Goal: Complete application form: Complete application form

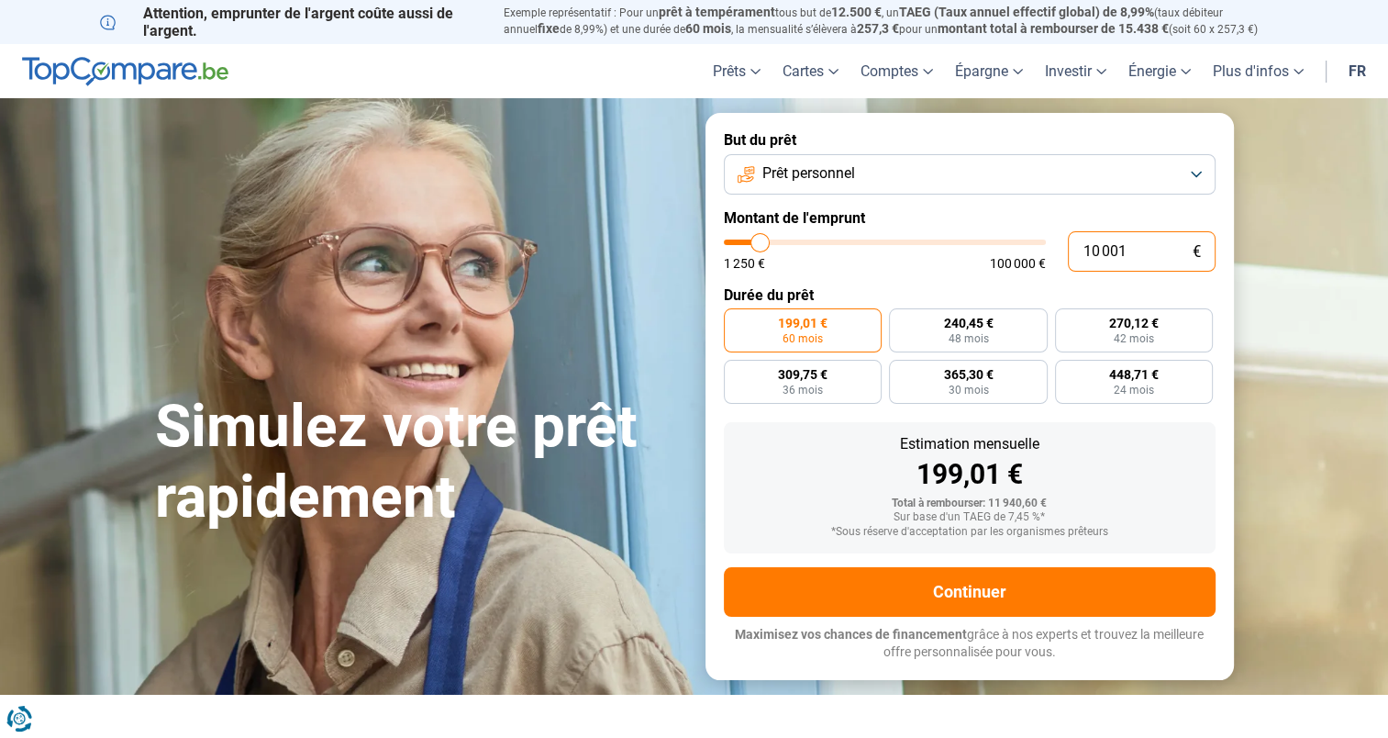
drag, startPoint x: 1132, startPoint y: 240, endPoint x: 1046, endPoint y: 258, distance: 88.2
click at [1046, 258] on div "10 001 € 1 250 € 100 000 €" at bounding box center [970, 251] width 492 height 40
type input "3"
type input "1250"
type input "37"
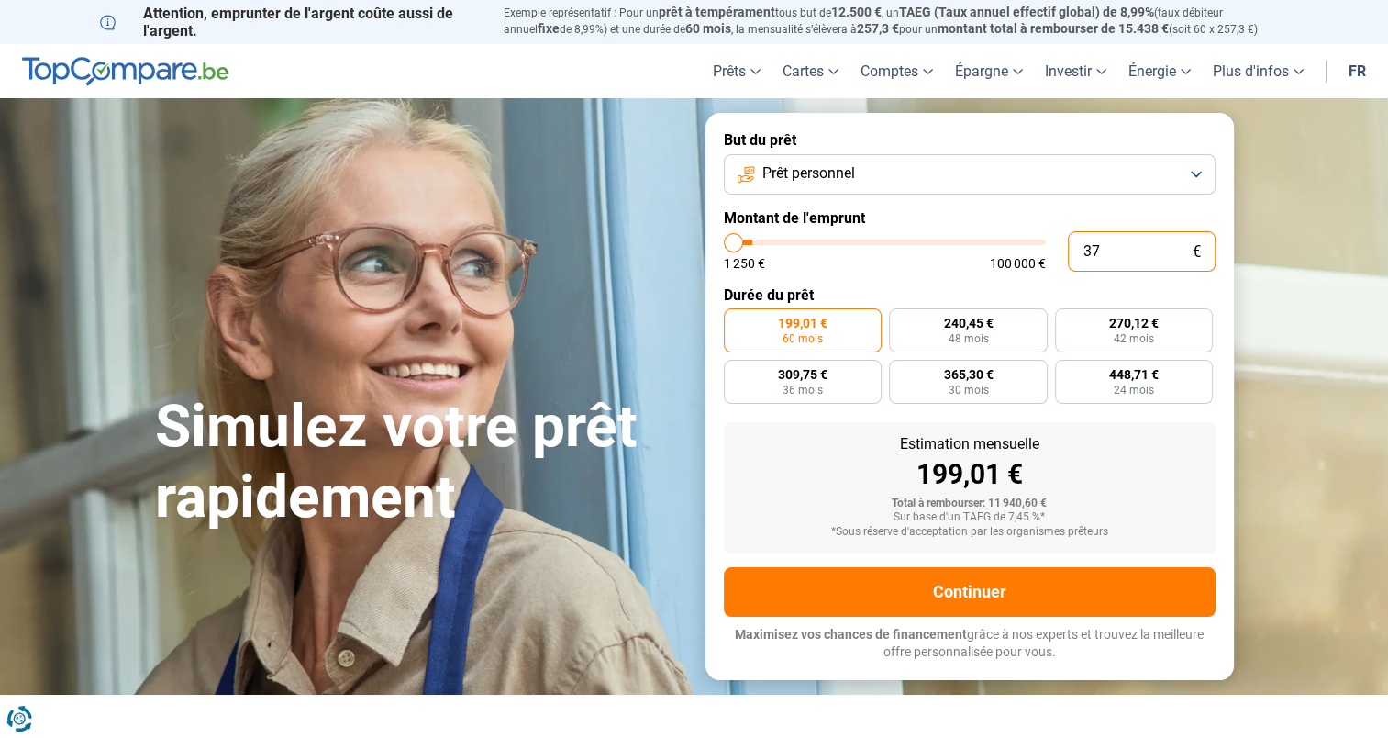
type input "1250"
type input "370"
type input "1250"
type input "3 700"
type input "3750"
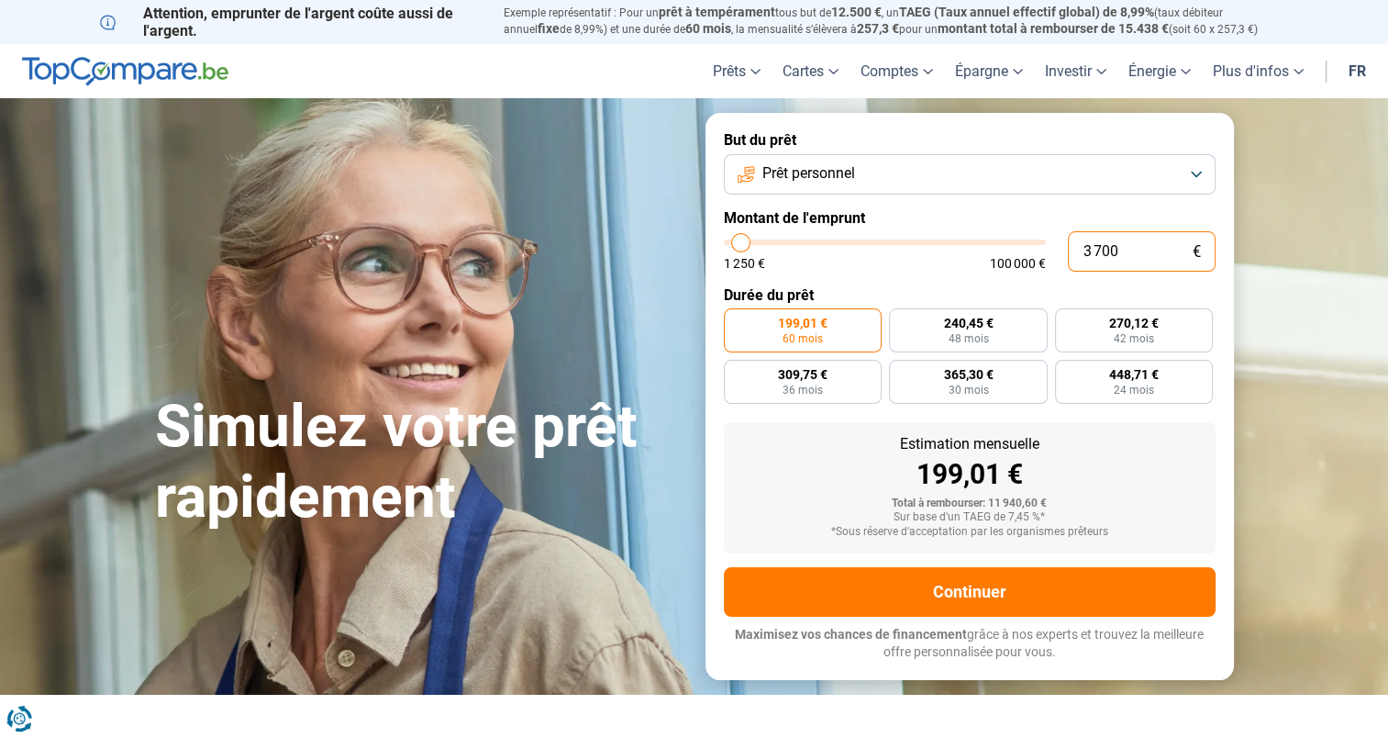
type input "37 000"
type input "37000"
type input "37 000"
radio input "false"
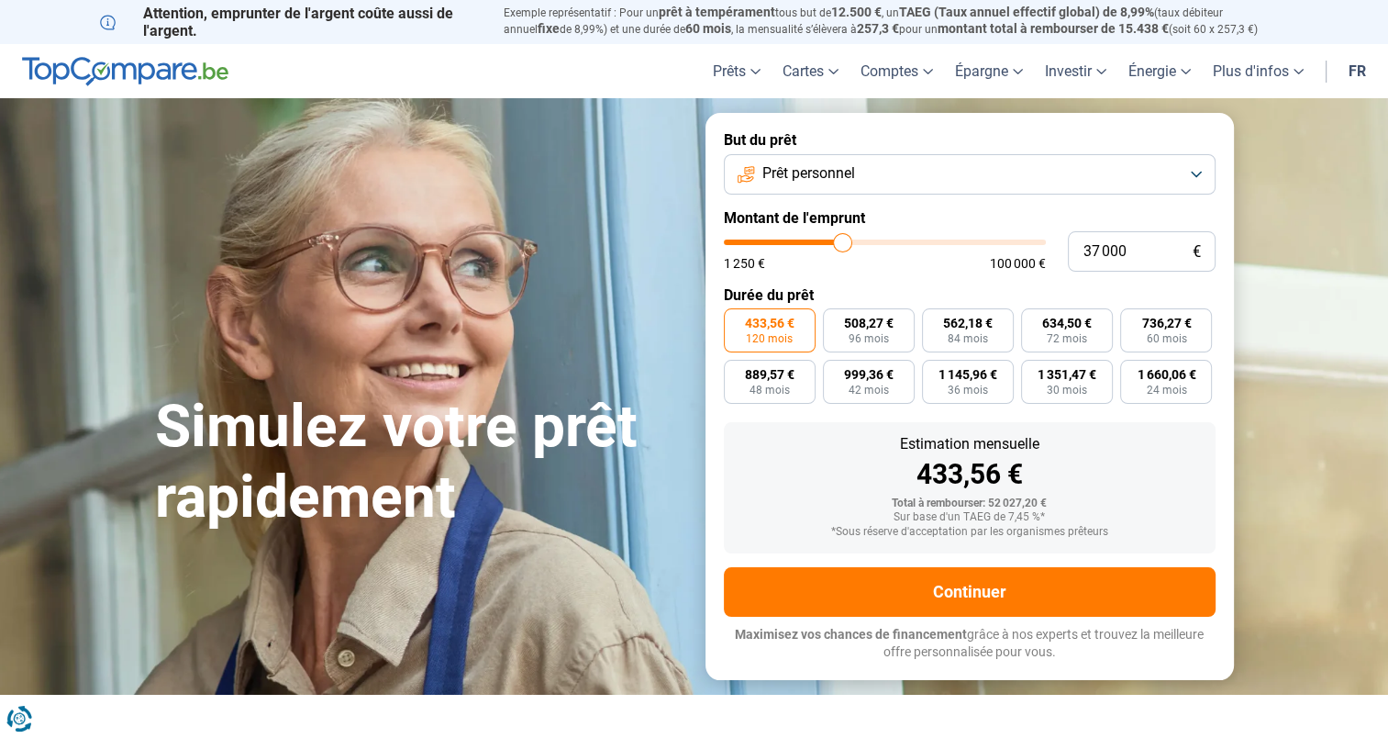
click at [920, 295] on label "Durée du prêt" at bounding box center [970, 294] width 492 height 17
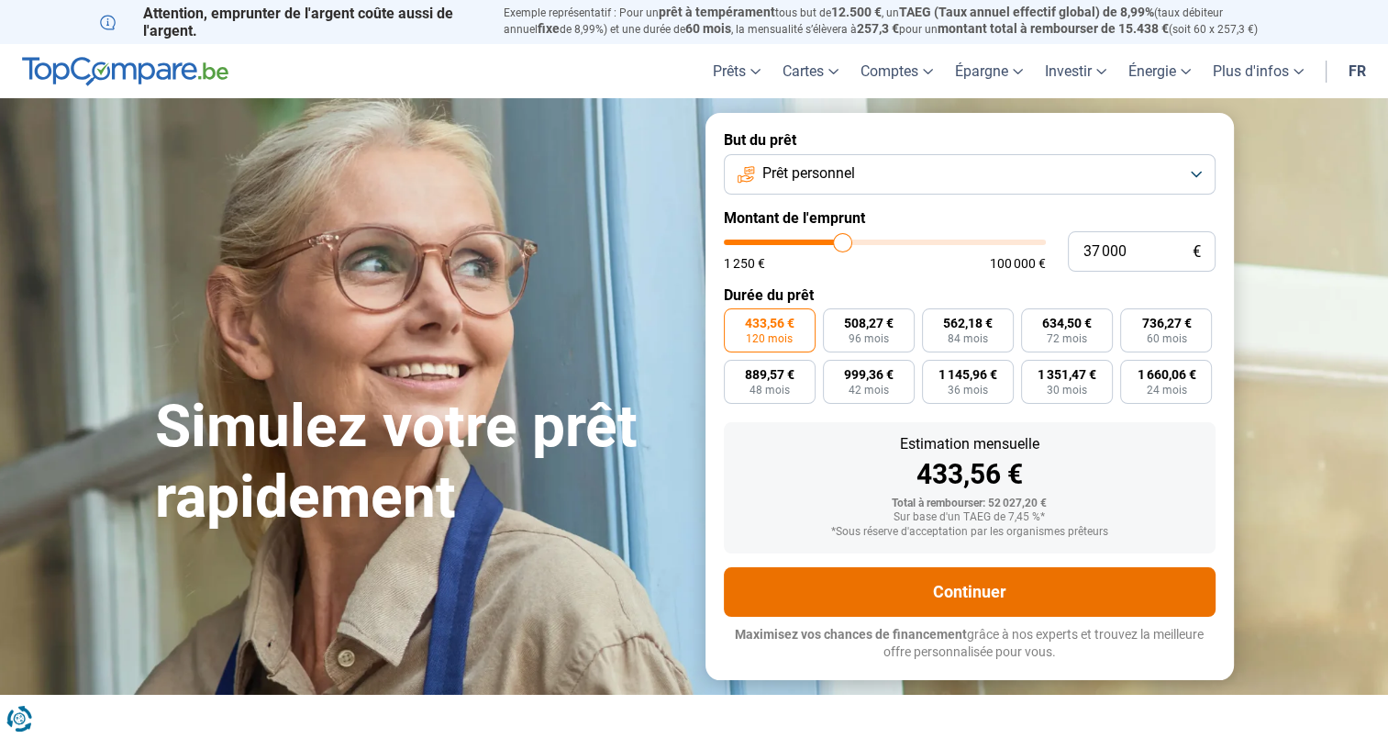
click at [974, 590] on button "Continuer" at bounding box center [970, 592] width 492 height 50
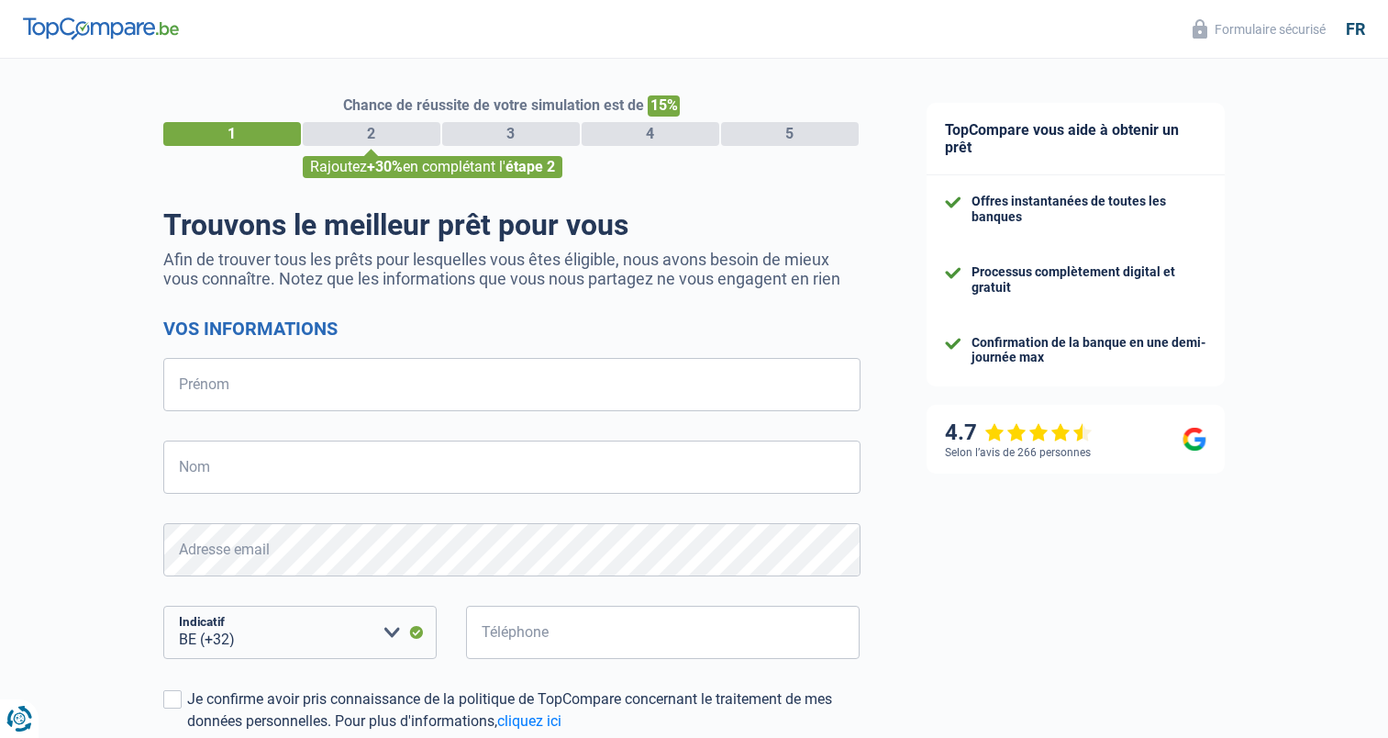
select select "32"
click at [319, 374] on input "Prénom" at bounding box center [511, 384] width 697 height 53
type input "[PERSON_NAME]"
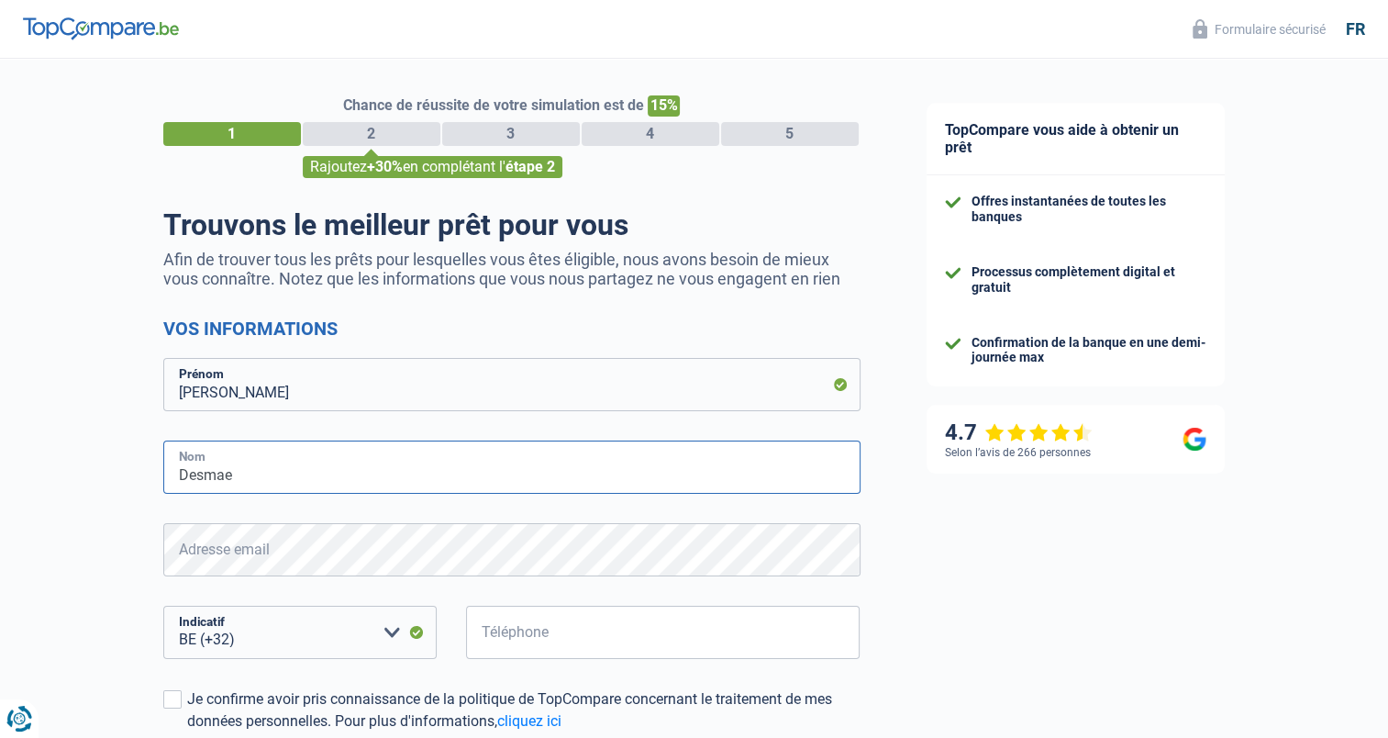
type input "Desmae"
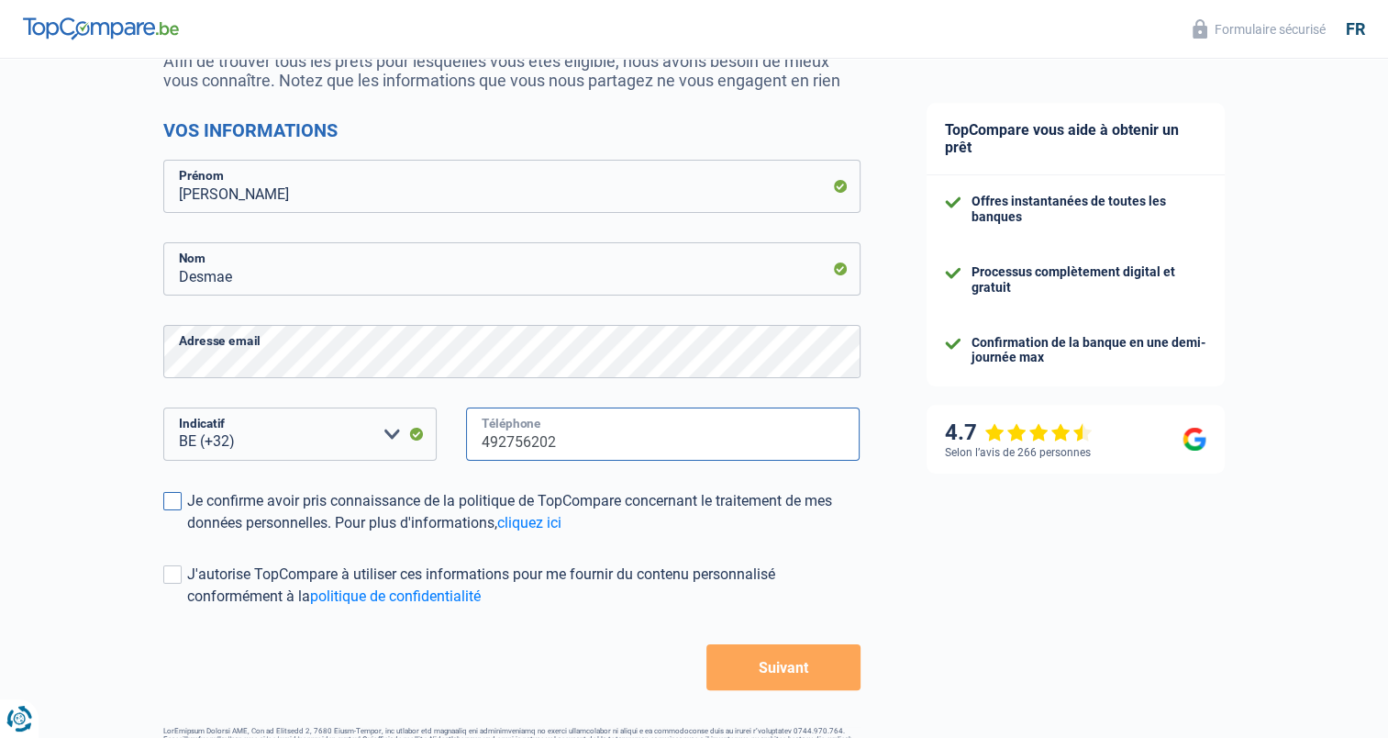
type input "492756202"
click at [216, 493] on div "Je confirme avoir pris connaissance de la politique de TopCompare concernant le…" at bounding box center [524, 512] width 674 height 44
click at [187, 534] on input "Je confirme avoir pris connaissance de la politique de TopCompare concernant le…" at bounding box center [187, 534] width 0 height 0
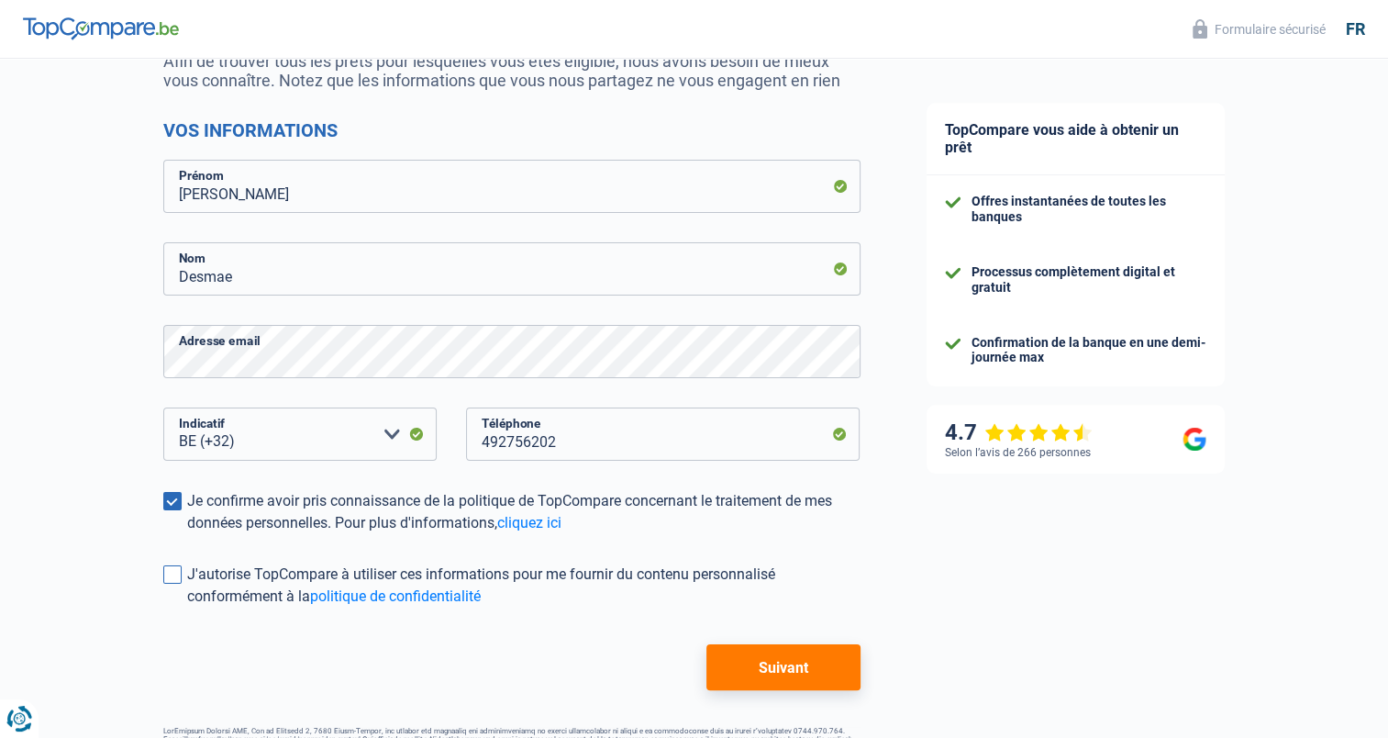
click at [220, 579] on div "J'autorise TopCompare à utiliser ces informations pour me fournir du contenu pe…" at bounding box center [524, 585] width 674 height 44
click at [187, 608] on input "J'autorise TopCompare à utiliser ces informations pour me fournir du contenu pe…" at bounding box center [187, 608] width 0 height 0
click at [746, 656] on button "Suivant" at bounding box center [783, 667] width 153 height 46
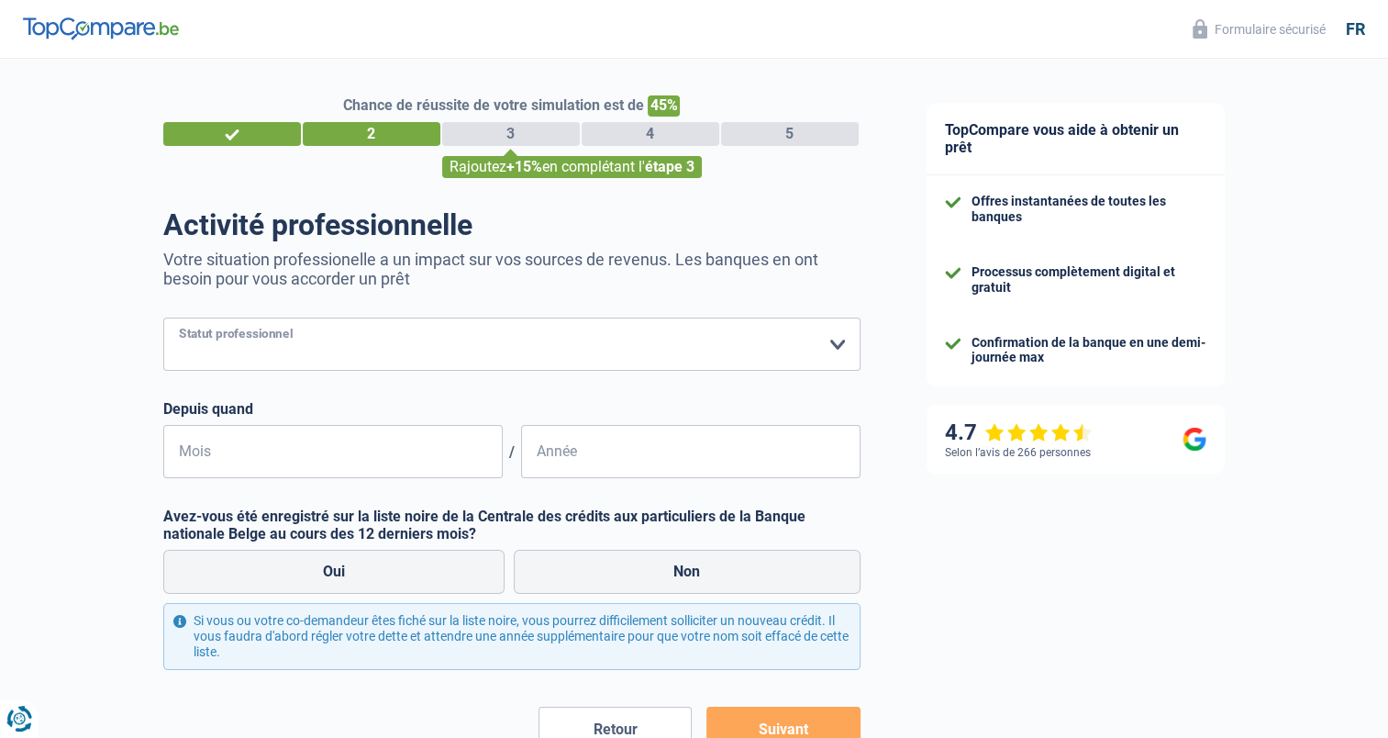
click at [380, 350] on select "Ouvrier Employé privé Employé public Invalide Indépendant Pensionné Chômeur Mut…" at bounding box center [511, 344] width 697 height 53
select select "privateEmployee"
click at [163, 318] on select "Ouvrier Employé privé Employé public Invalide Indépendant Pensionné Chômeur Mut…" at bounding box center [511, 344] width 697 height 53
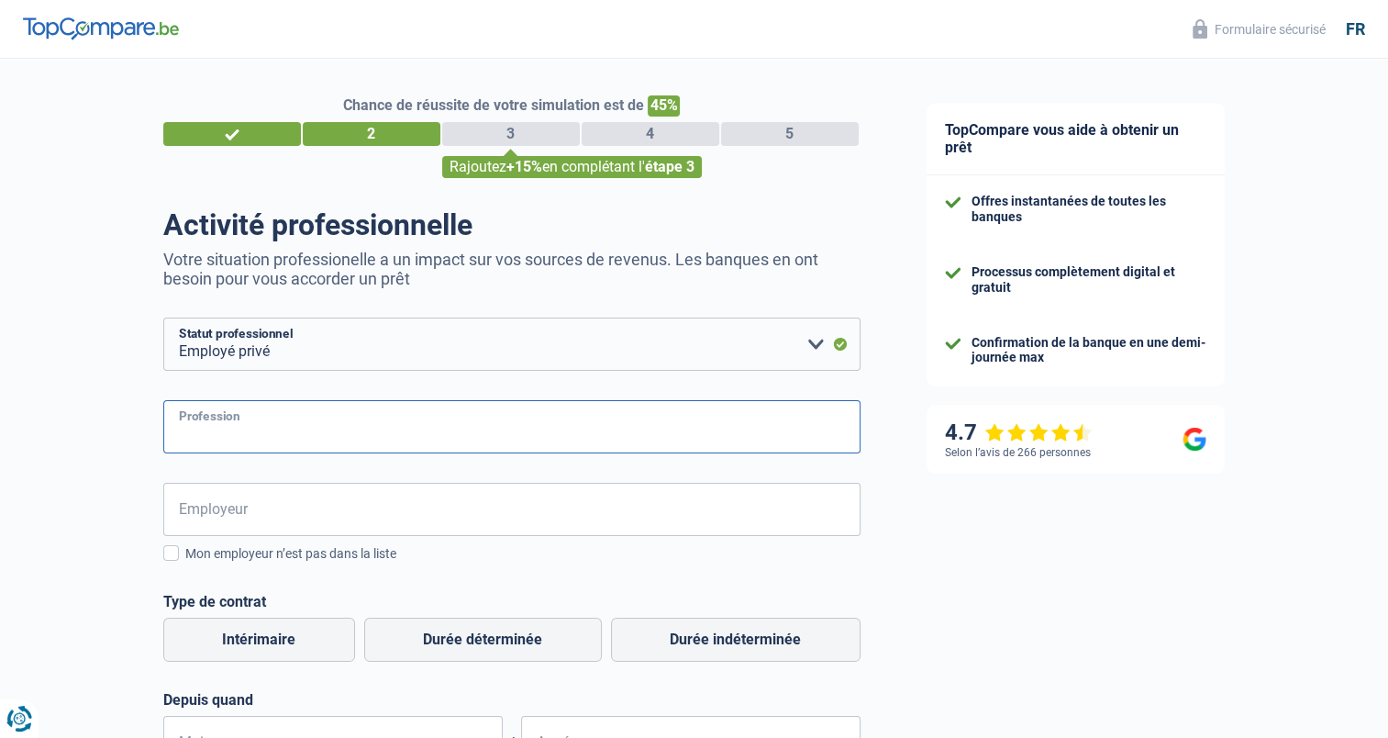
click at [284, 430] on input "Profession" at bounding box center [511, 426] width 697 height 53
type input "ICT Engineer"
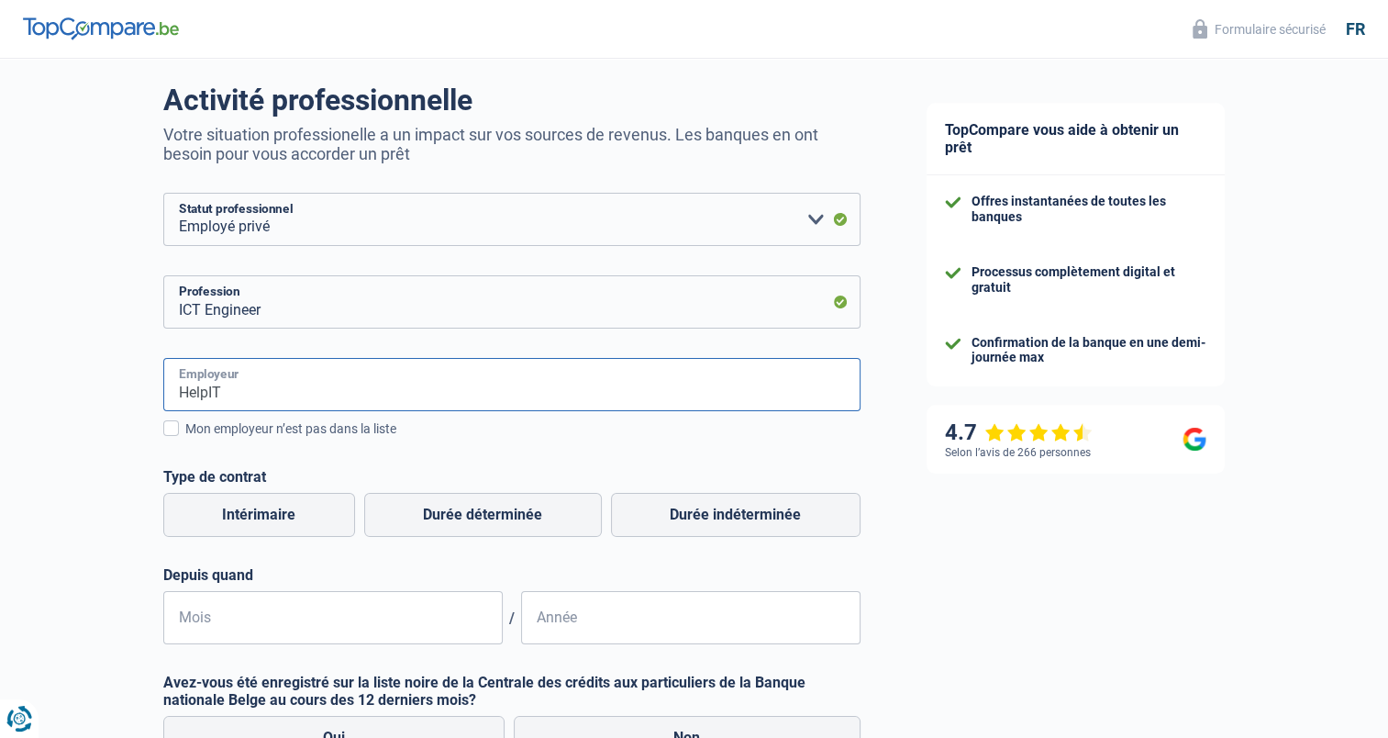
scroll to position [127, 0]
click at [311, 397] on input "HelpIT" at bounding box center [511, 382] width 697 height 53
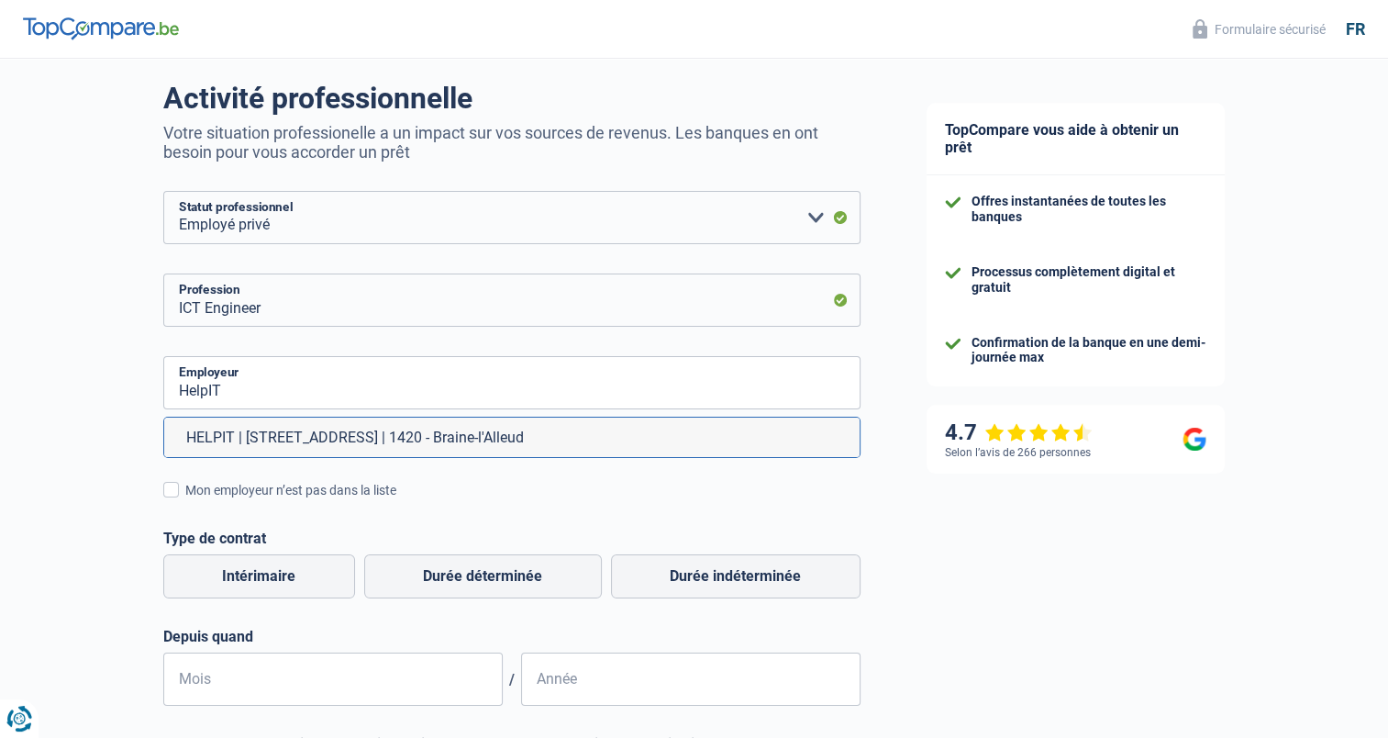
click at [311, 440] on li "HELPIT | [STREET_ADDRESS] | 1420 - Braine-l'Alleud" at bounding box center [512, 437] width 696 height 39
type input "HELPIT | [STREET_ADDRESS] | 1420 - Braine-l'Alleud"
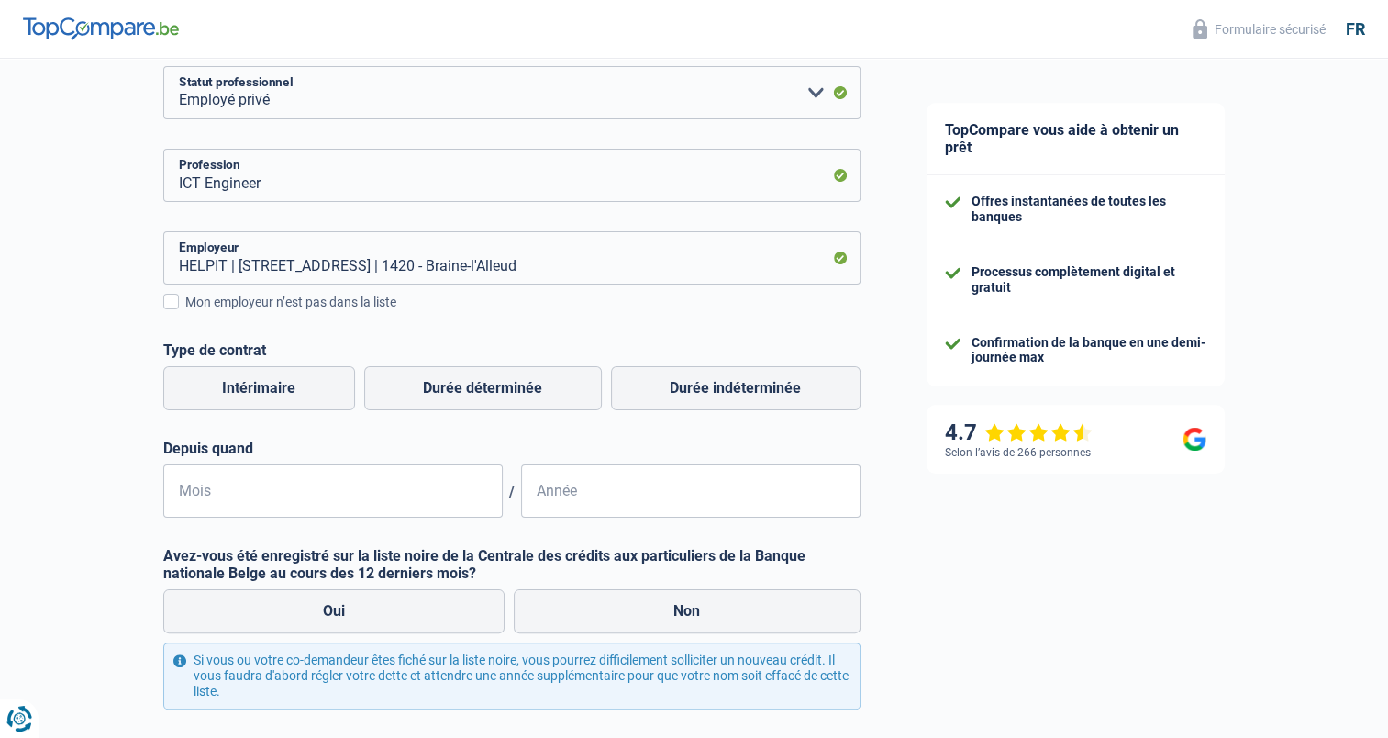
scroll to position [252, 0]
click at [666, 401] on label "Durée indéterminée" at bounding box center [736, 387] width 250 height 44
click at [666, 401] on input "Durée indéterminée" at bounding box center [736, 387] width 250 height 44
radio input "true"
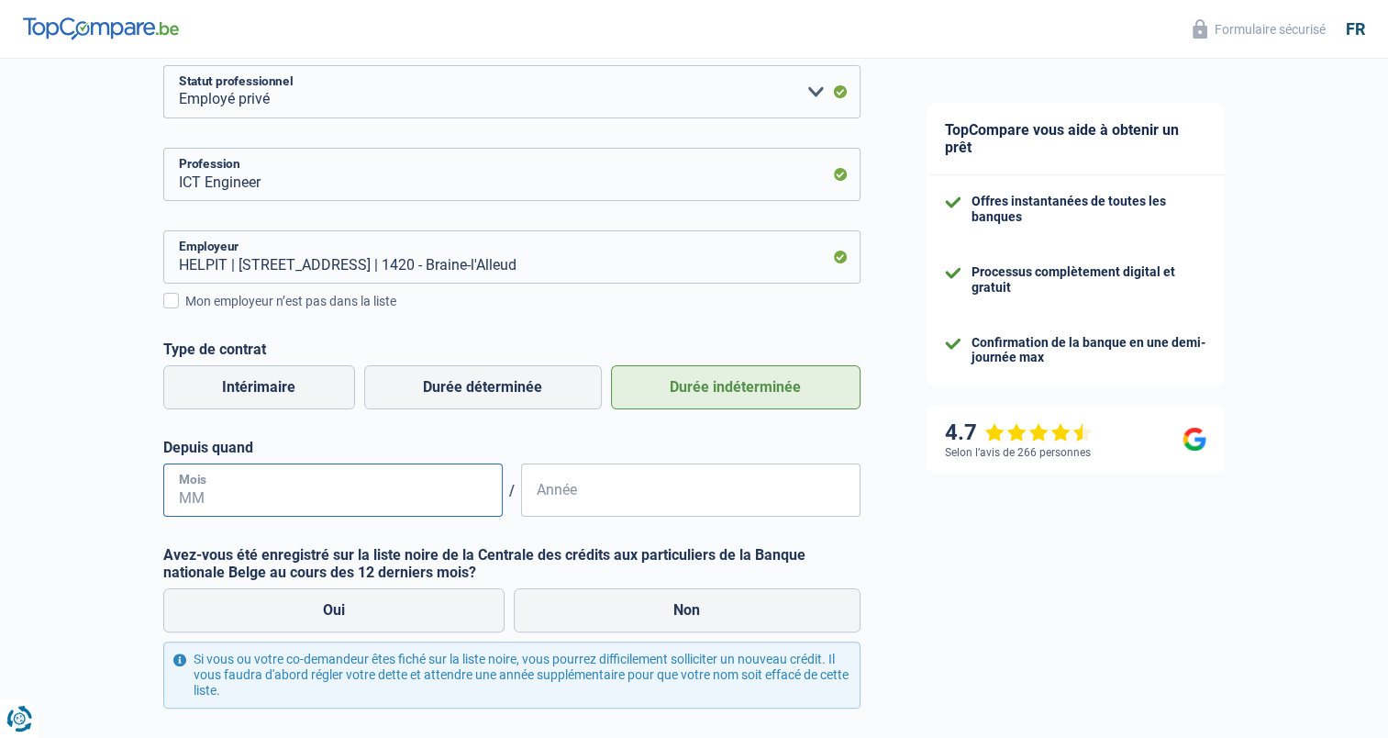
click at [358, 499] on input "Mois" at bounding box center [333, 489] width 340 height 53
type input "04"
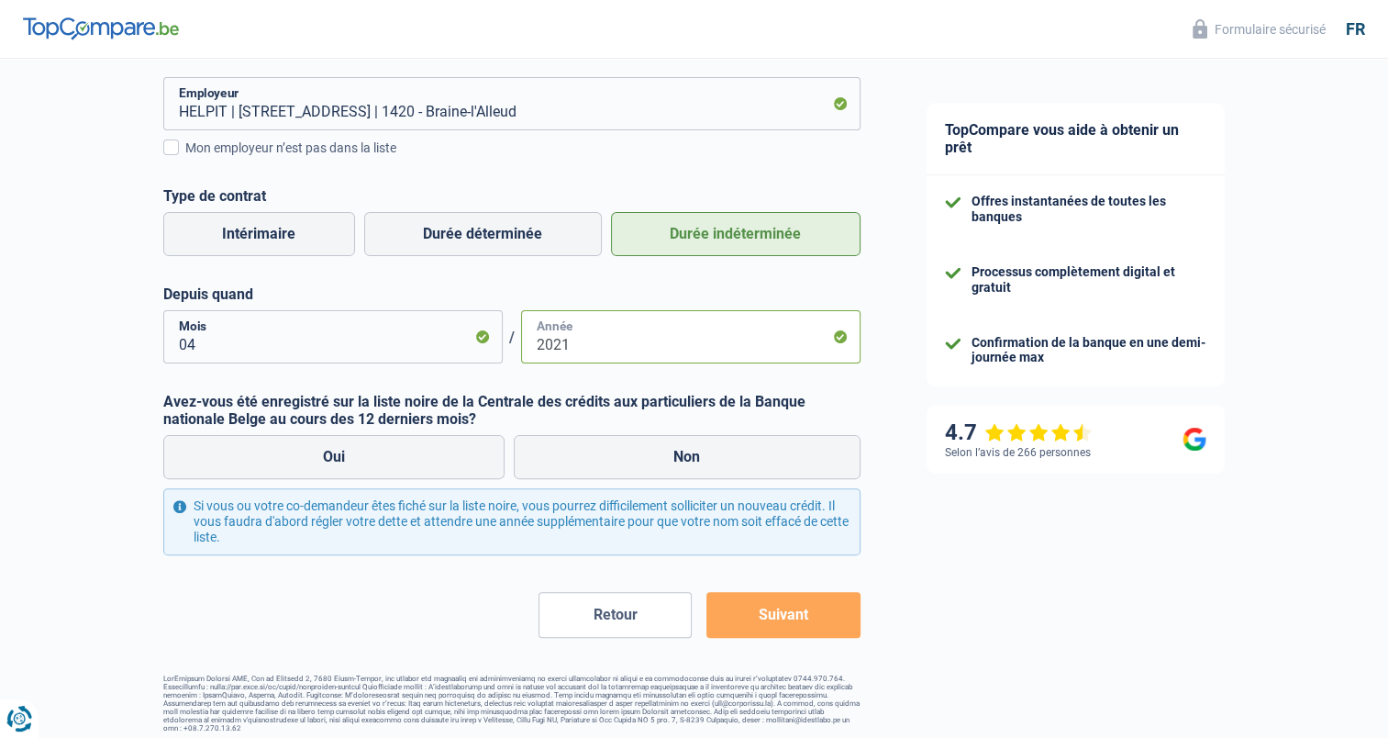
scroll to position [415, 0]
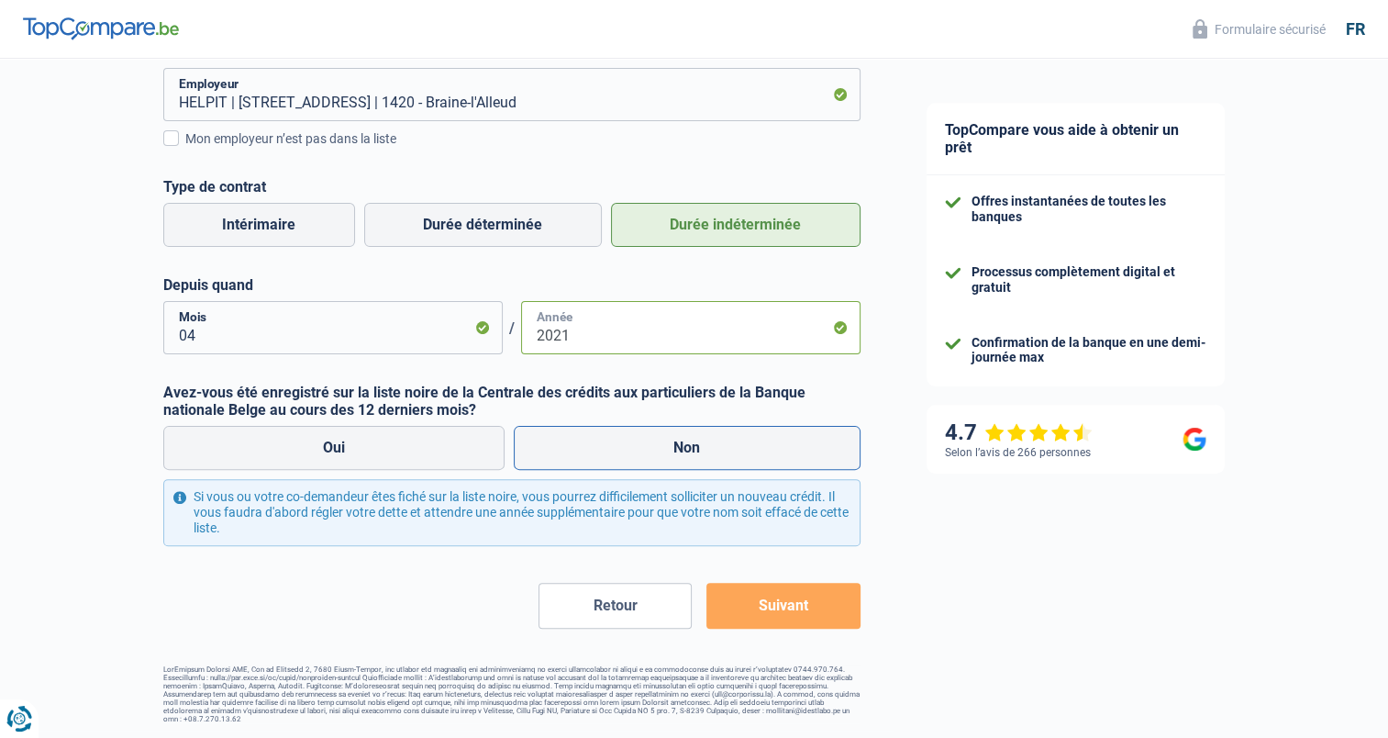
type input "2021"
click at [606, 449] on label "Non" at bounding box center [687, 448] width 347 height 44
click at [606, 449] on input "Non" at bounding box center [687, 448] width 347 height 44
radio input "true"
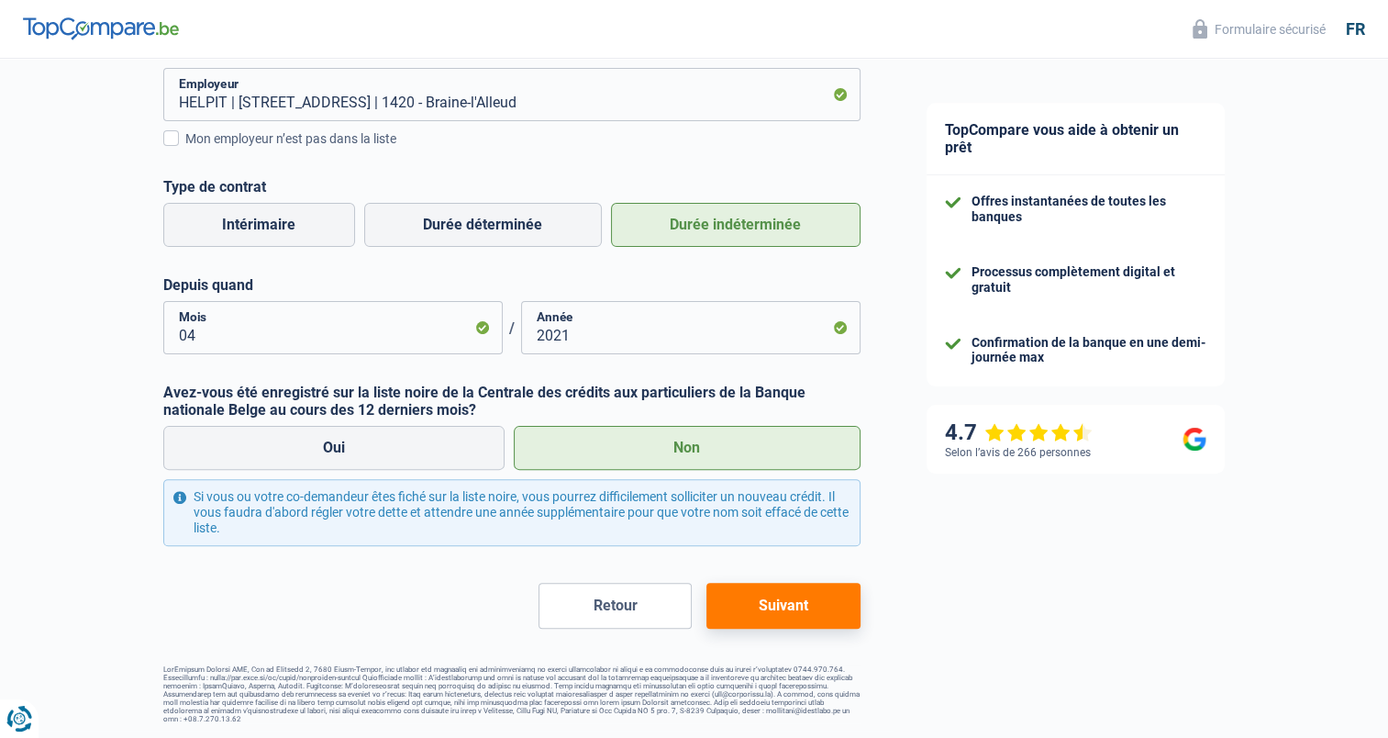
click at [811, 600] on button "Suivant" at bounding box center [783, 606] width 153 height 46
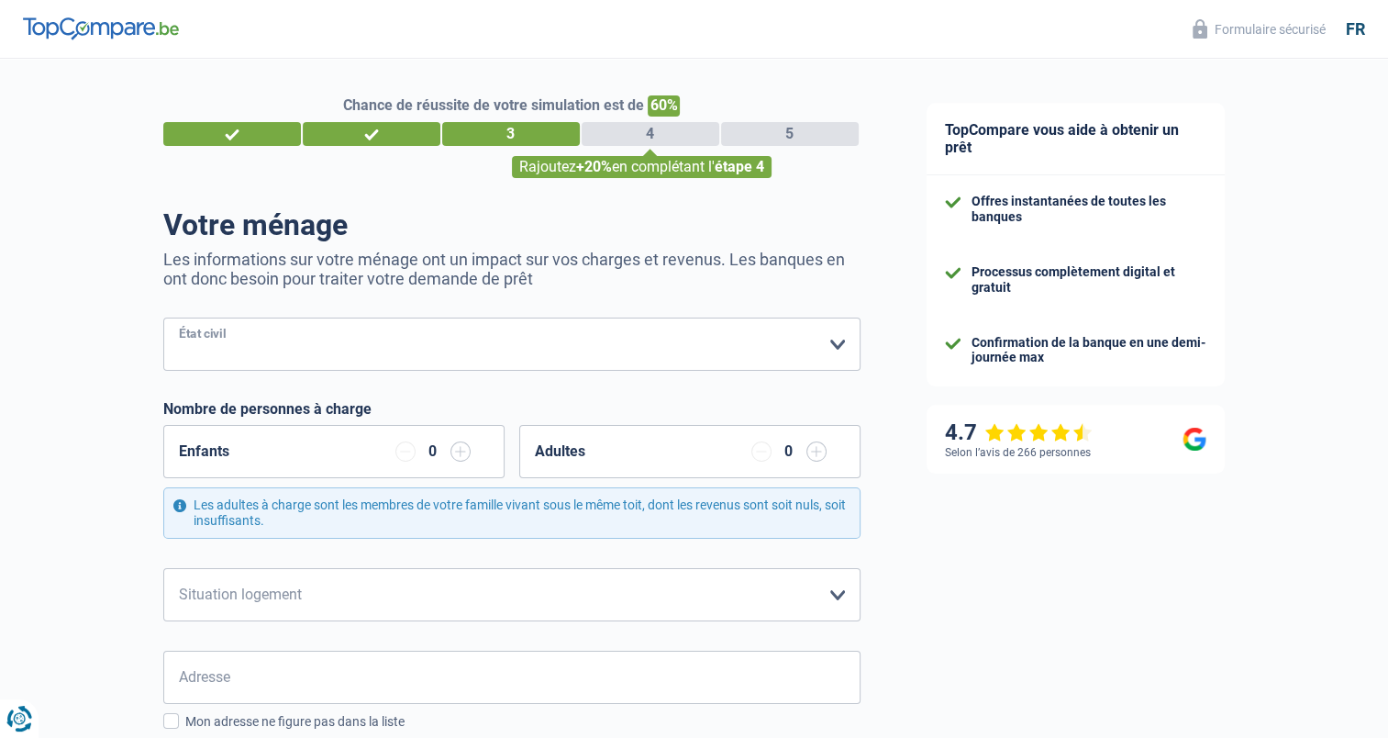
click at [312, 357] on select "[PERSON_NAME](e) Cohabitant(e) légal(e) Divorcé(e) Veuf(ve) Séparé (de fait) Ve…" at bounding box center [511, 344] width 697 height 53
select select "married"
click at [163, 318] on select "[PERSON_NAME](e) Cohabitant(e) légal(e) Divorcé(e) Veuf(ve) Séparé (de fait) Ve…" at bounding box center [511, 344] width 697 height 53
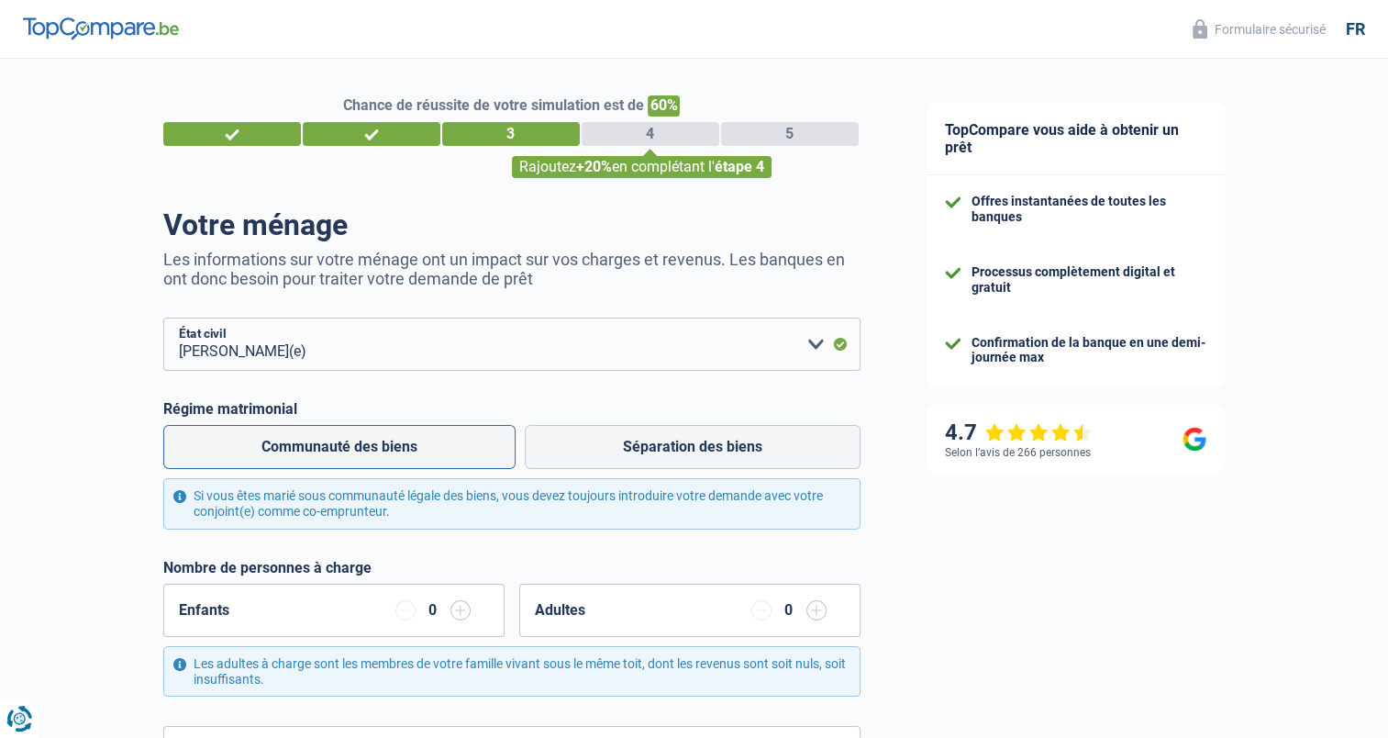
click at [434, 460] on label "Communauté des biens" at bounding box center [339, 447] width 352 height 44
click at [434, 460] on input "Communauté des biens" at bounding box center [339, 447] width 352 height 44
radio input "true"
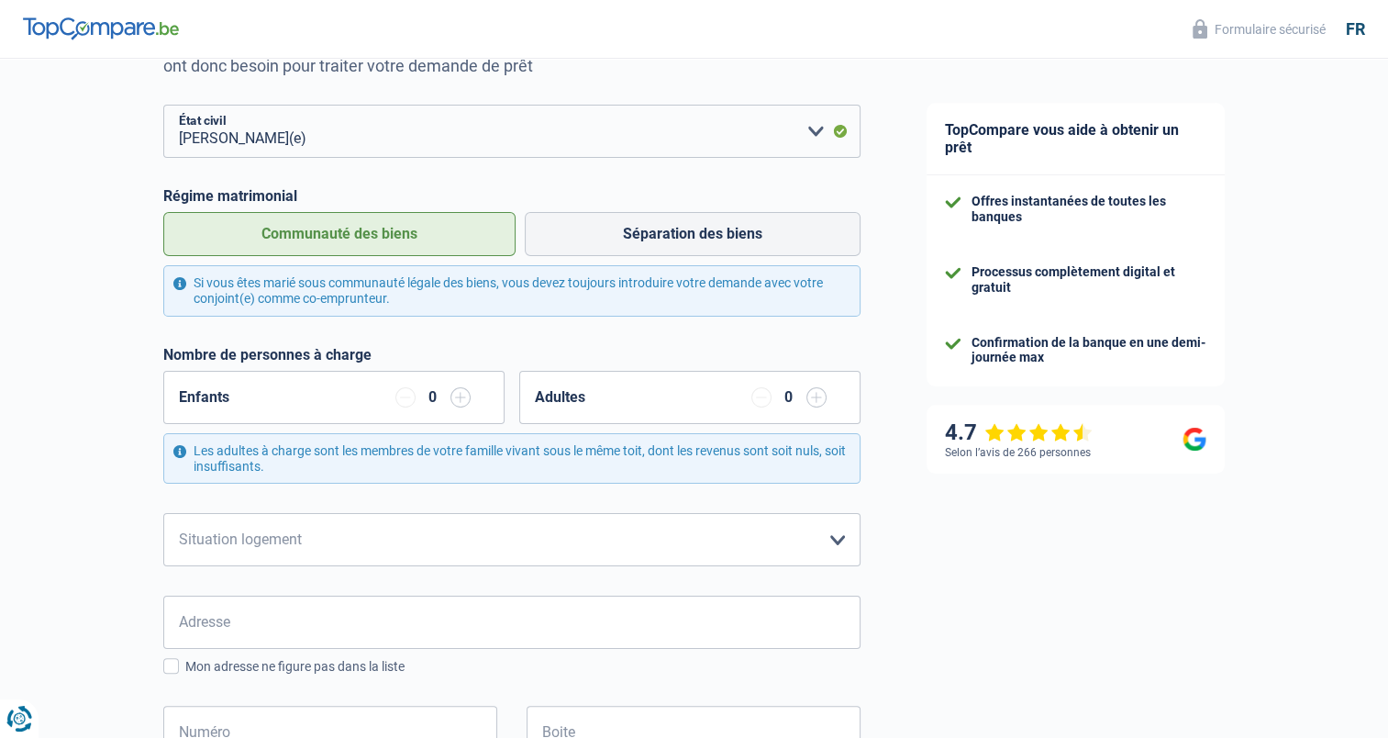
scroll to position [235, 0]
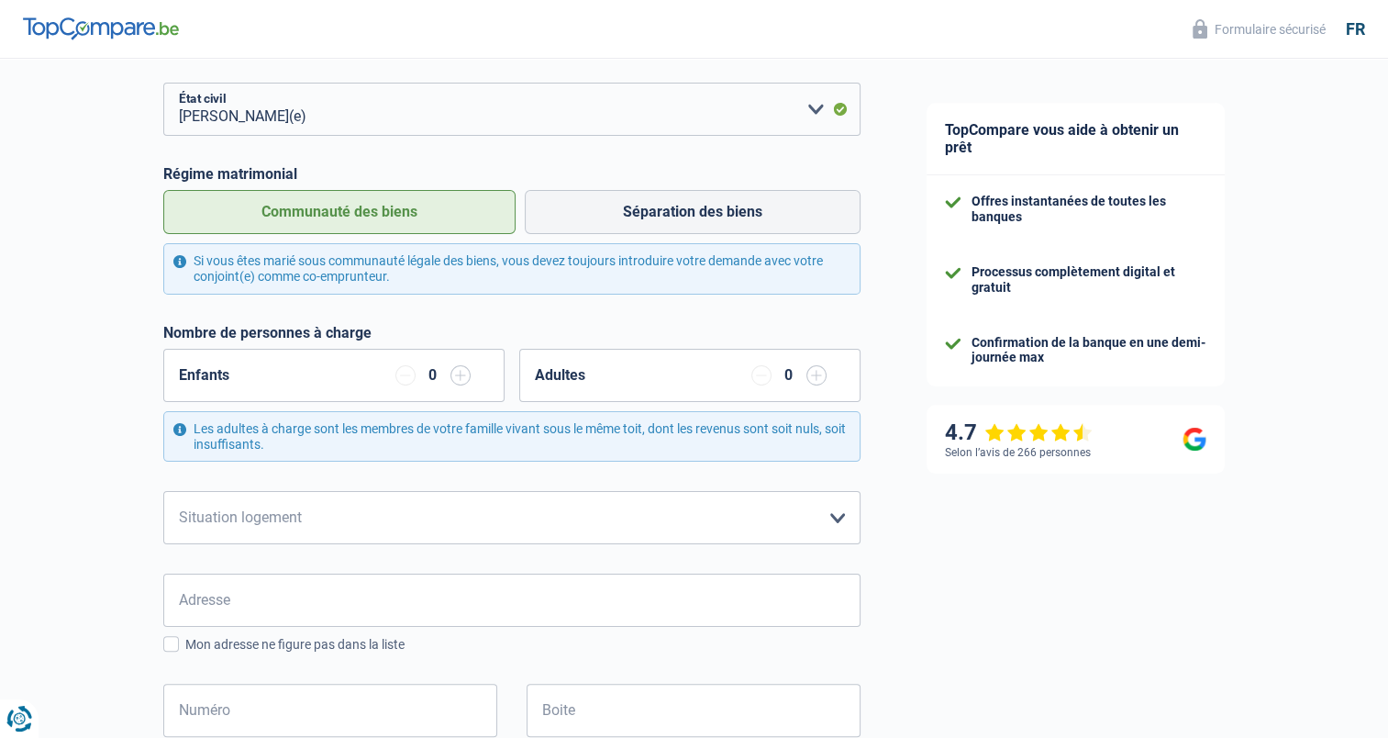
click at [461, 382] on input "button" at bounding box center [461, 375] width 20 height 20
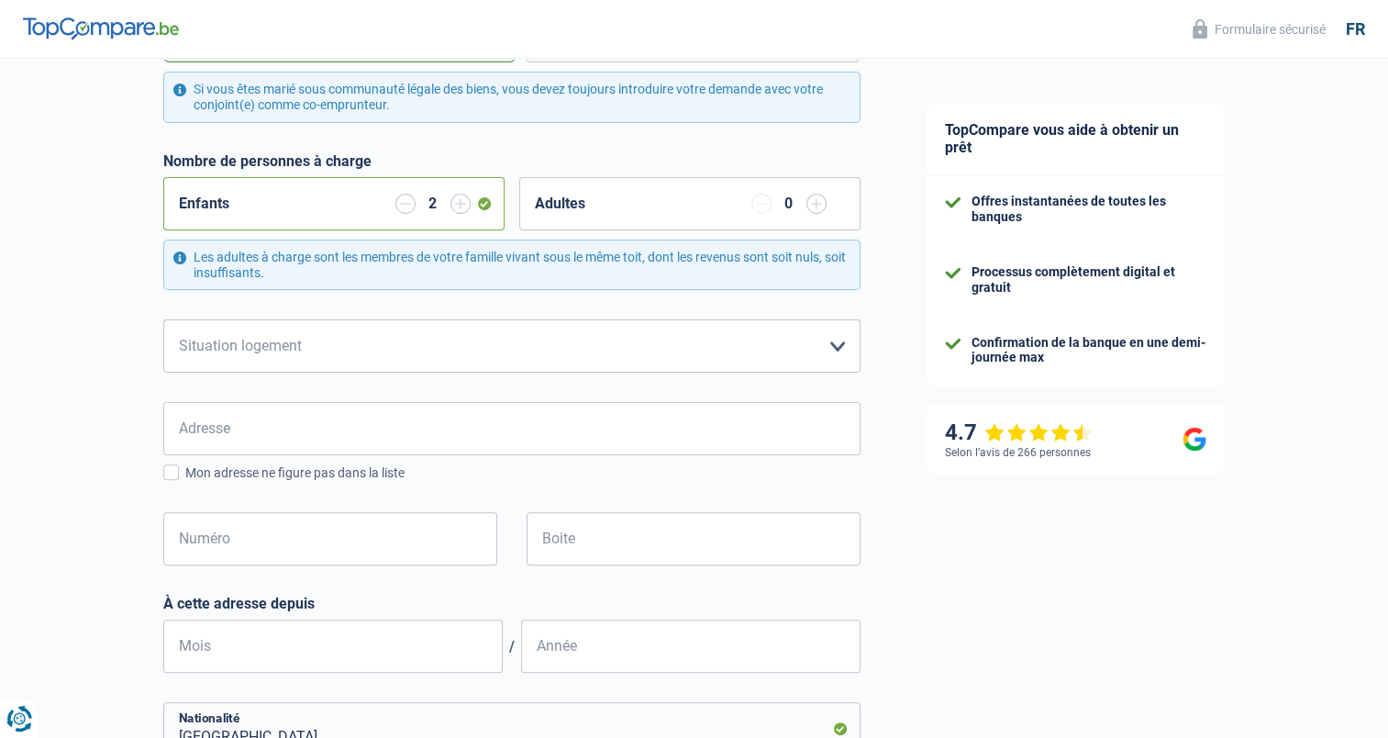
scroll to position [413, 0]
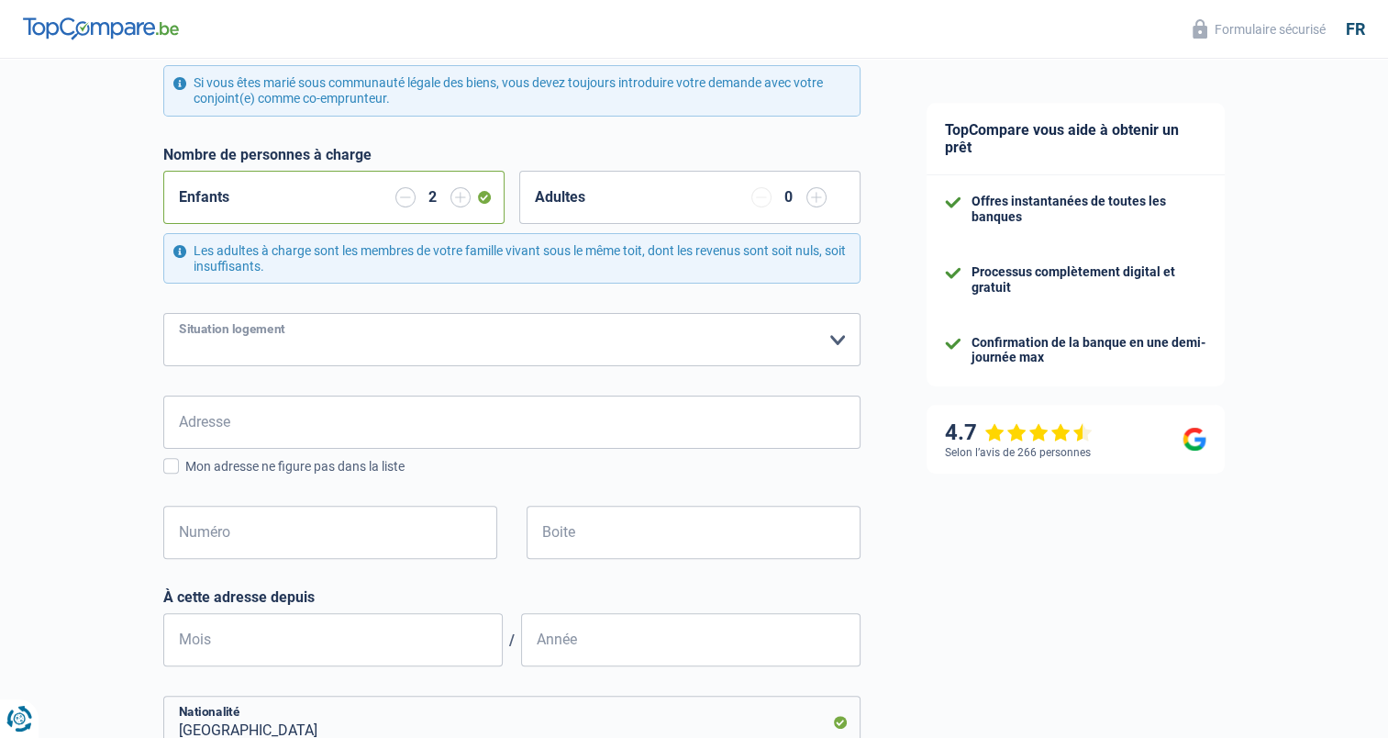
click at [351, 340] on select "Locataire Propriétaire avec prêt hypothécaire Propriétaire sans prêt hypothécai…" at bounding box center [511, 339] width 697 height 53
select select "rents"
click at [163, 313] on select "Locataire Propriétaire avec prêt hypothécaire Propriétaire sans prêt hypothécai…" at bounding box center [511, 339] width 697 height 53
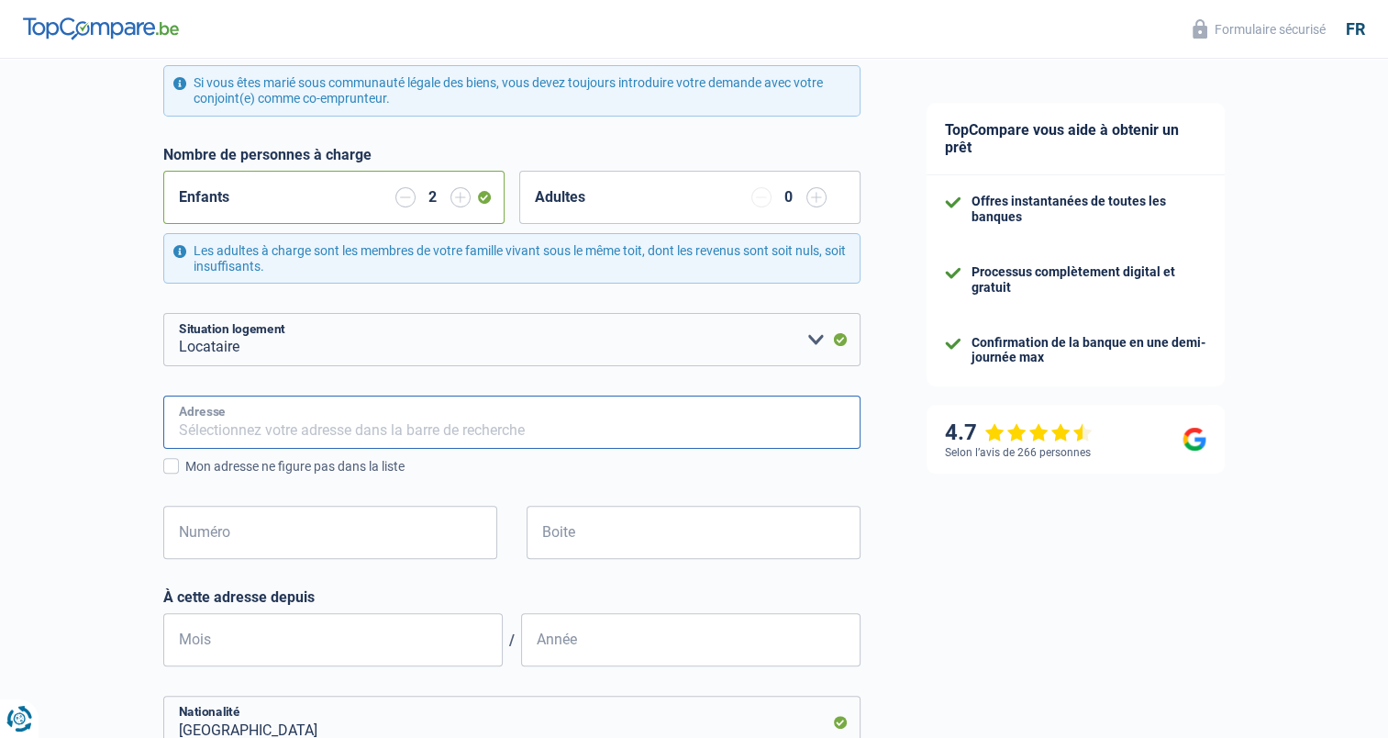
click at [287, 420] on input "Adresse" at bounding box center [511, 422] width 697 height 53
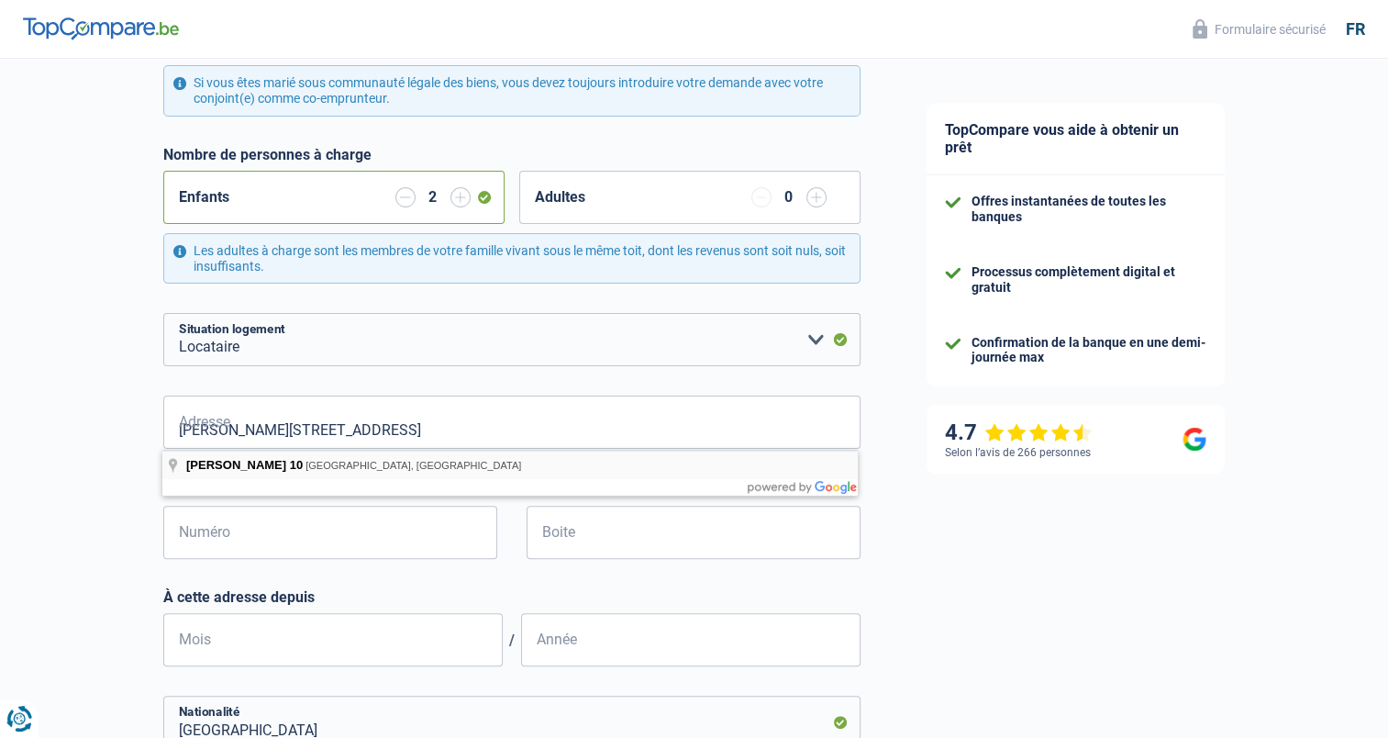
type input "[PERSON_NAME][STREET_ADDRESS]"
type input "10"
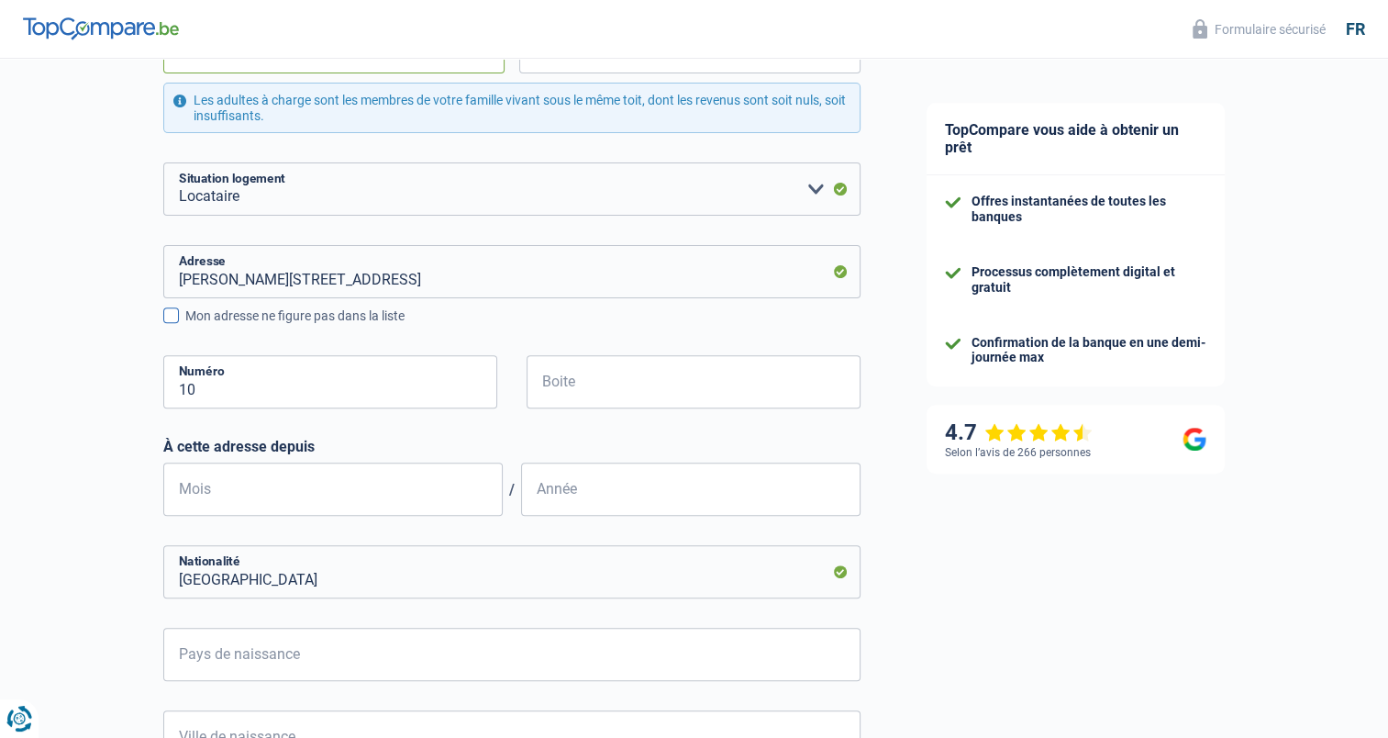
scroll to position [567, 0]
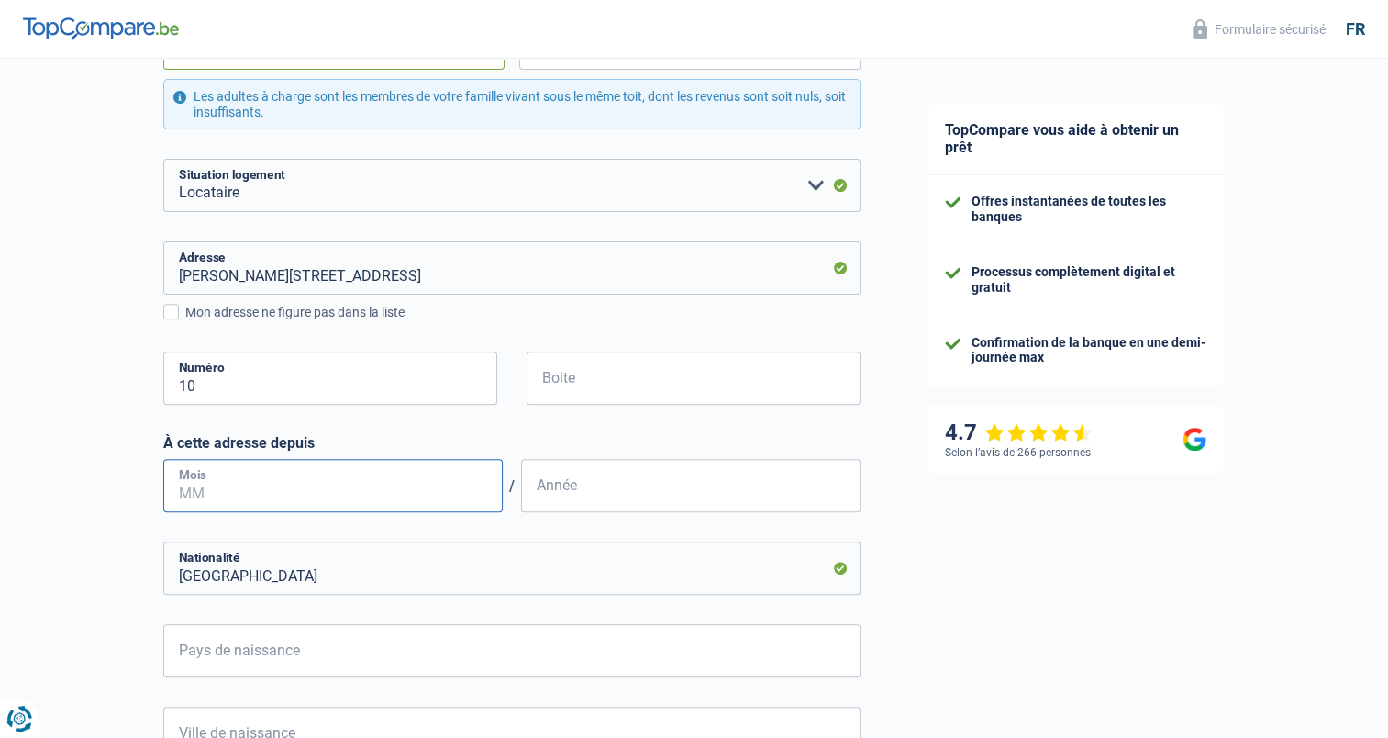
click at [376, 472] on input "Mois" at bounding box center [333, 485] width 340 height 53
type input "07"
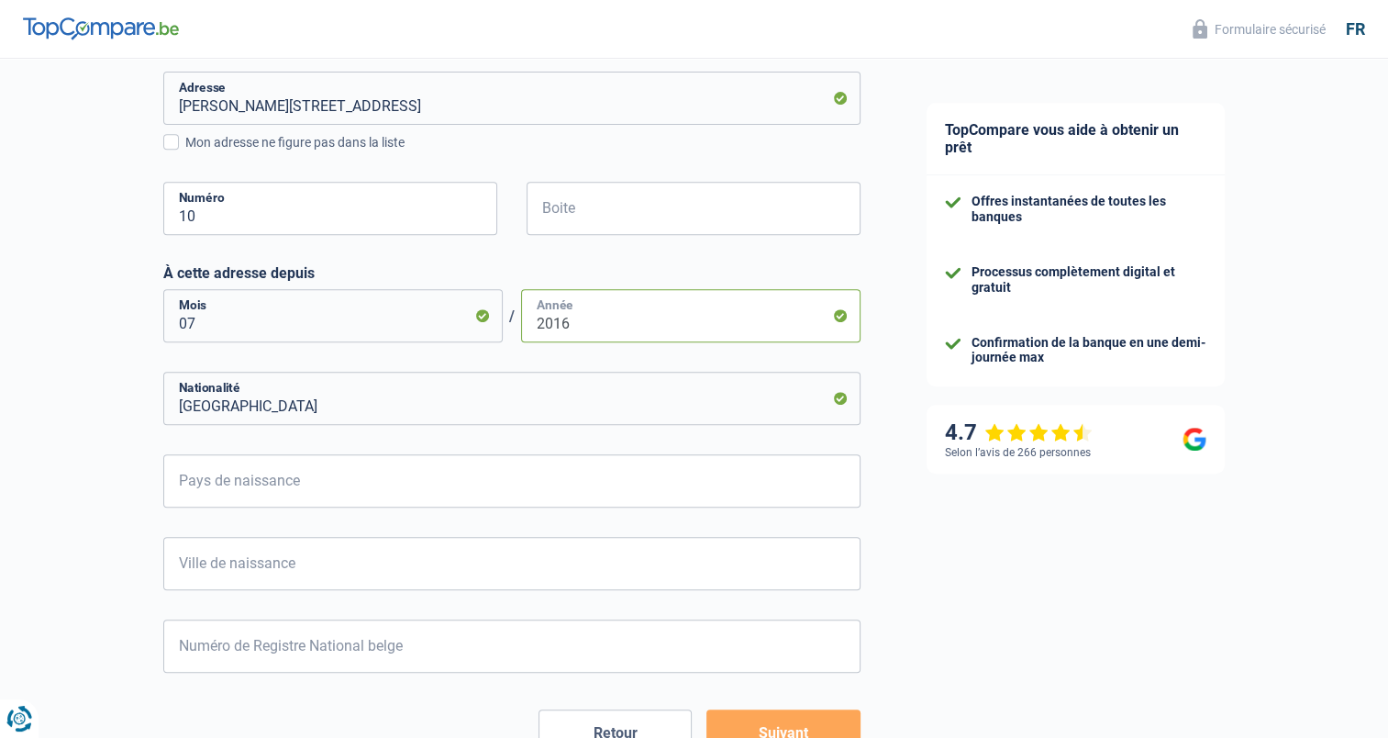
scroll to position [738, 0]
type input "2016"
click at [335, 472] on input "Pays de naissance" at bounding box center [511, 479] width 697 height 53
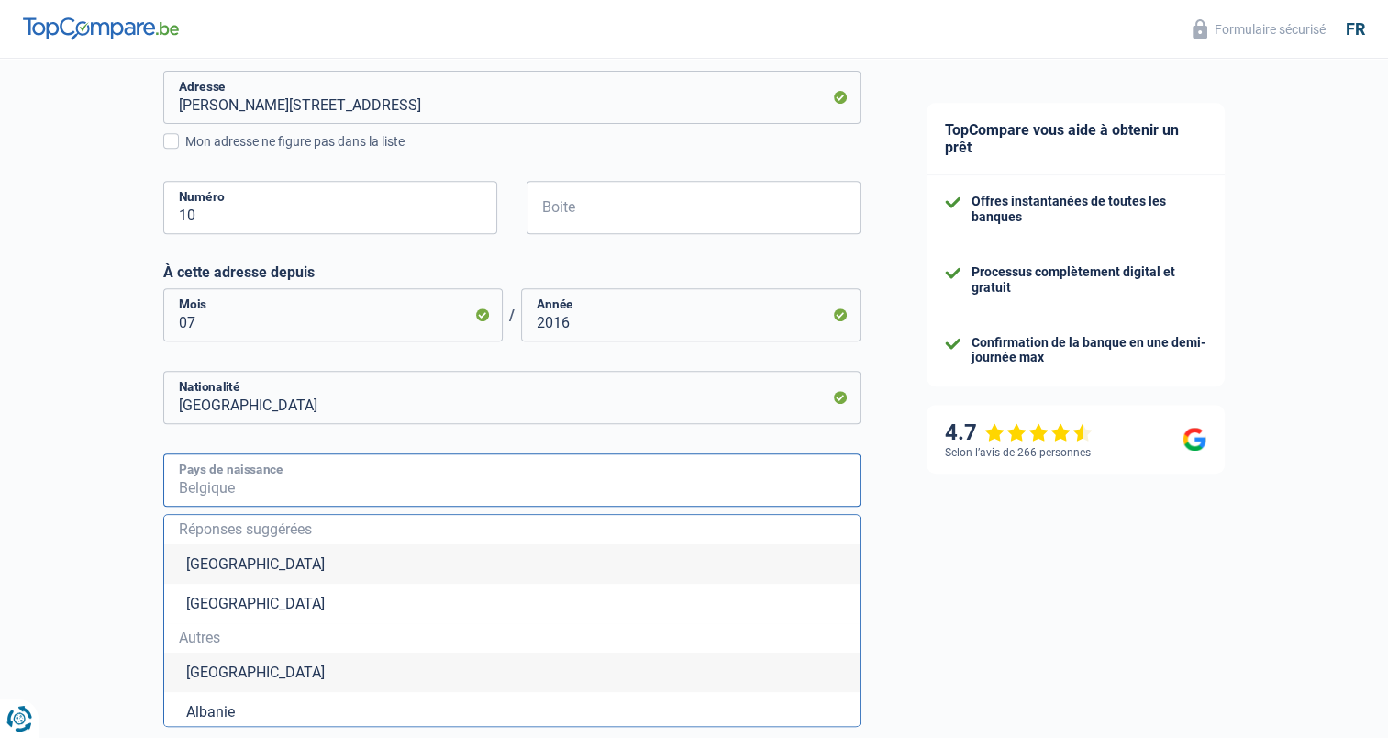
type input "b"
click at [194, 574] on li "[GEOGRAPHIC_DATA]" at bounding box center [512, 563] width 696 height 39
type input "[GEOGRAPHIC_DATA]"
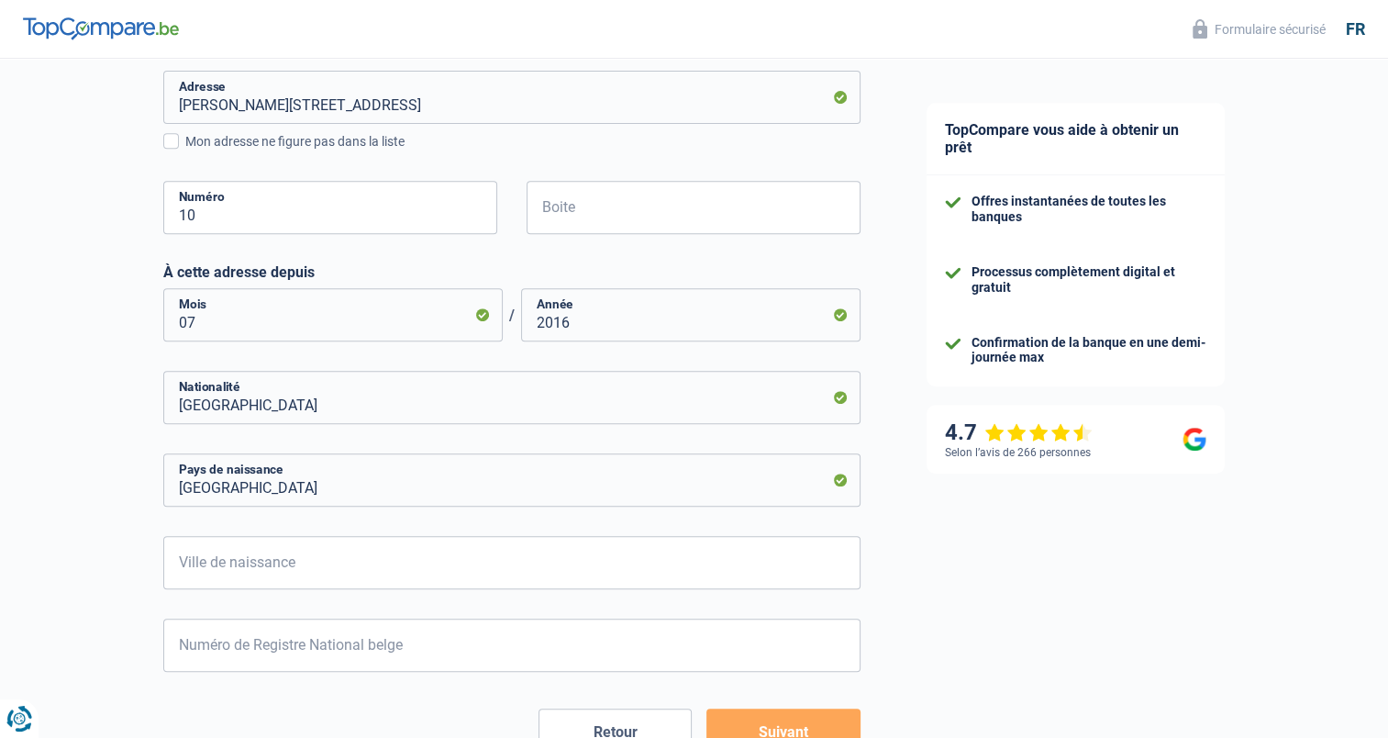
scroll to position [826, 0]
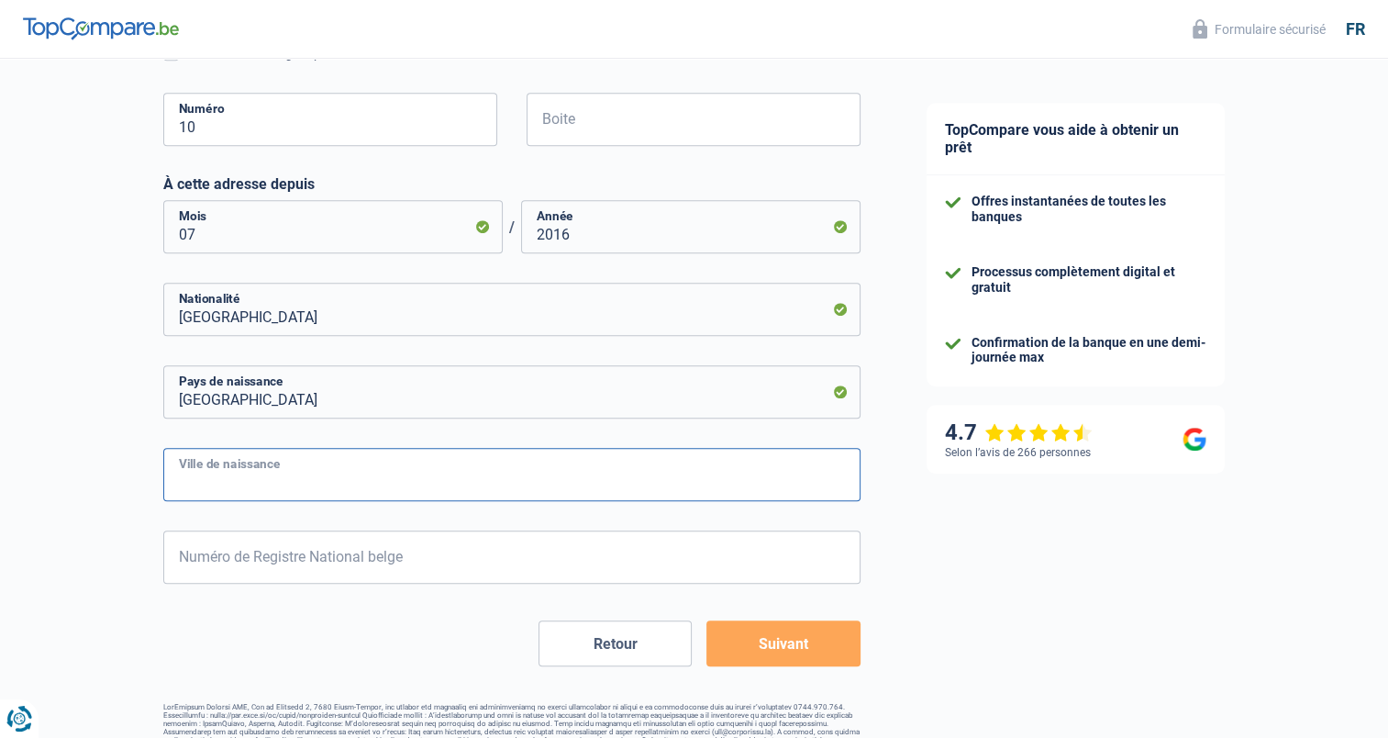
click at [220, 485] on input "Ville de naissance" at bounding box center [511, 474] width 697 height 53
type input "berchem-sainte-agahte"
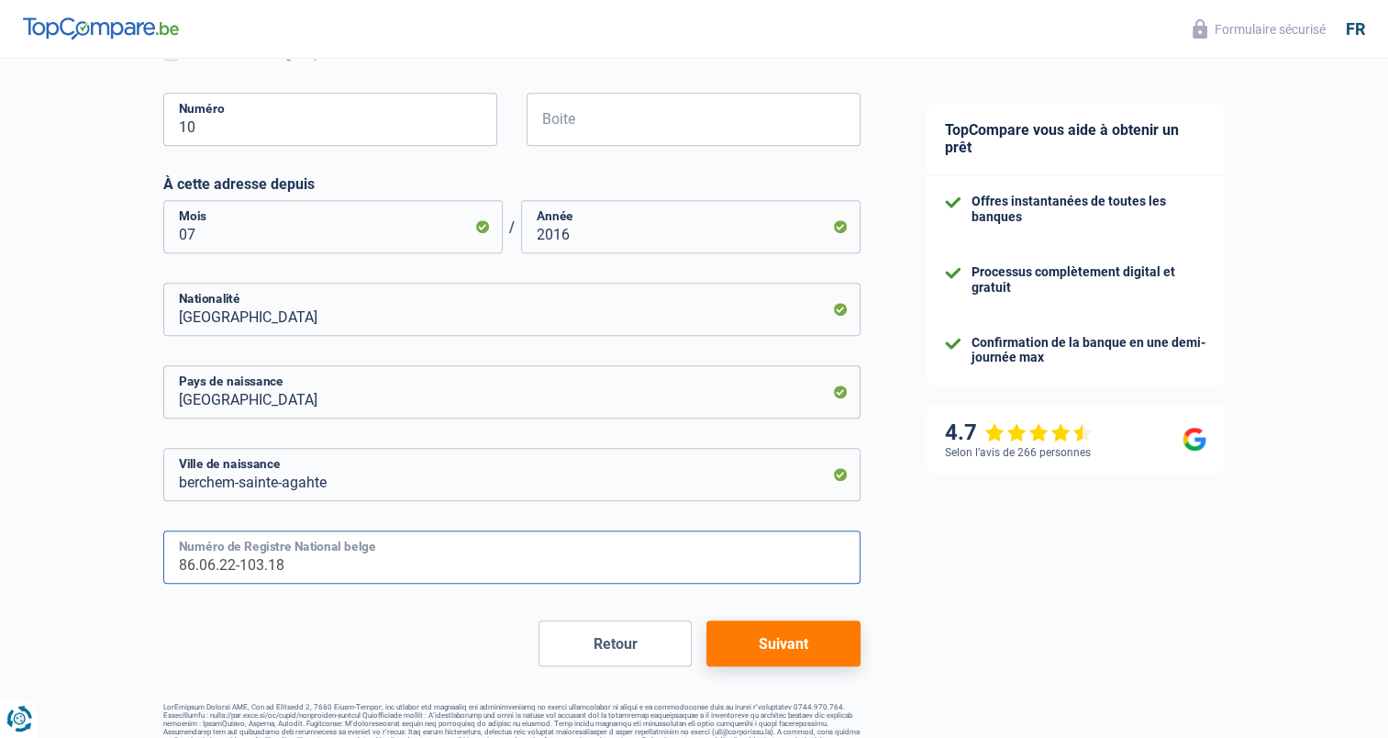
type input "86.06.22-103.18"
click at [762, 642] on button "Suivant" at bounding box center [783, 643] width 153 height 46
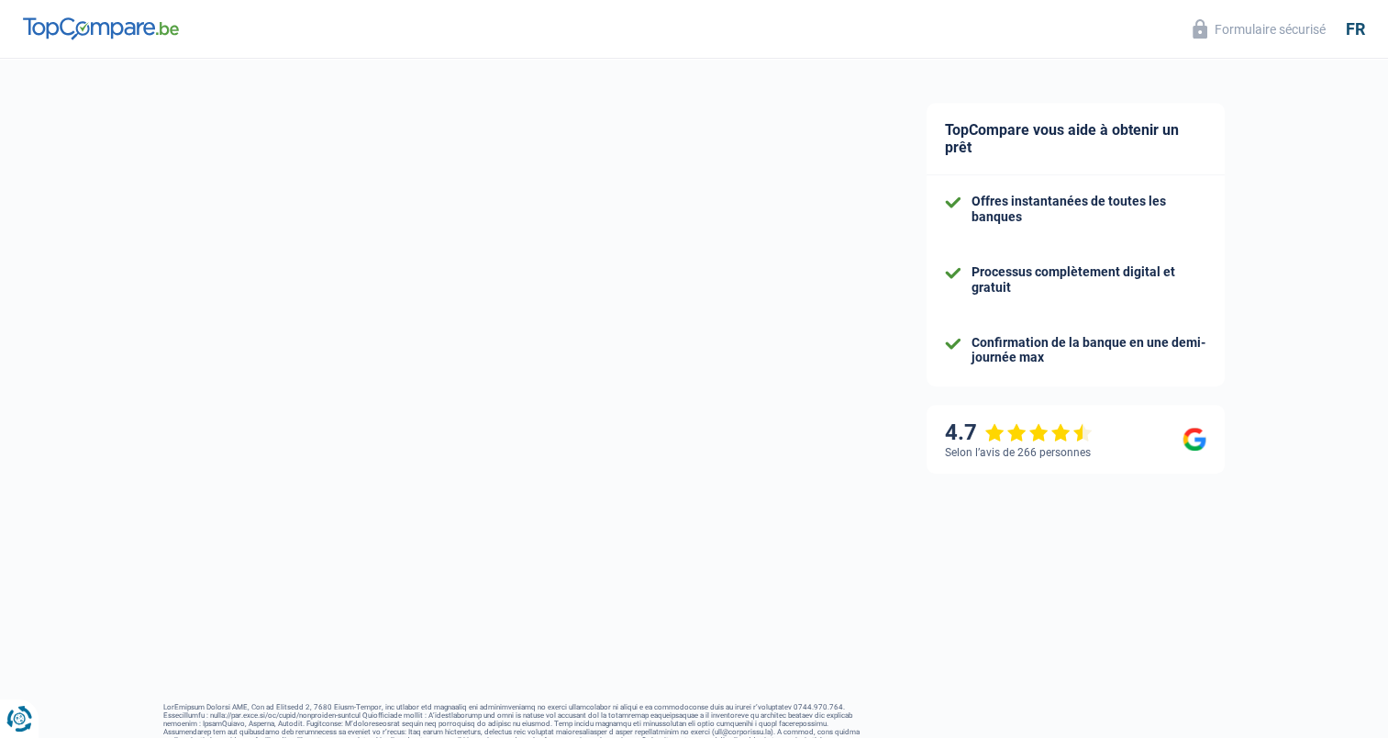
select select "familyAllowances"
select select "netSalary"
select select "mealVouchers"
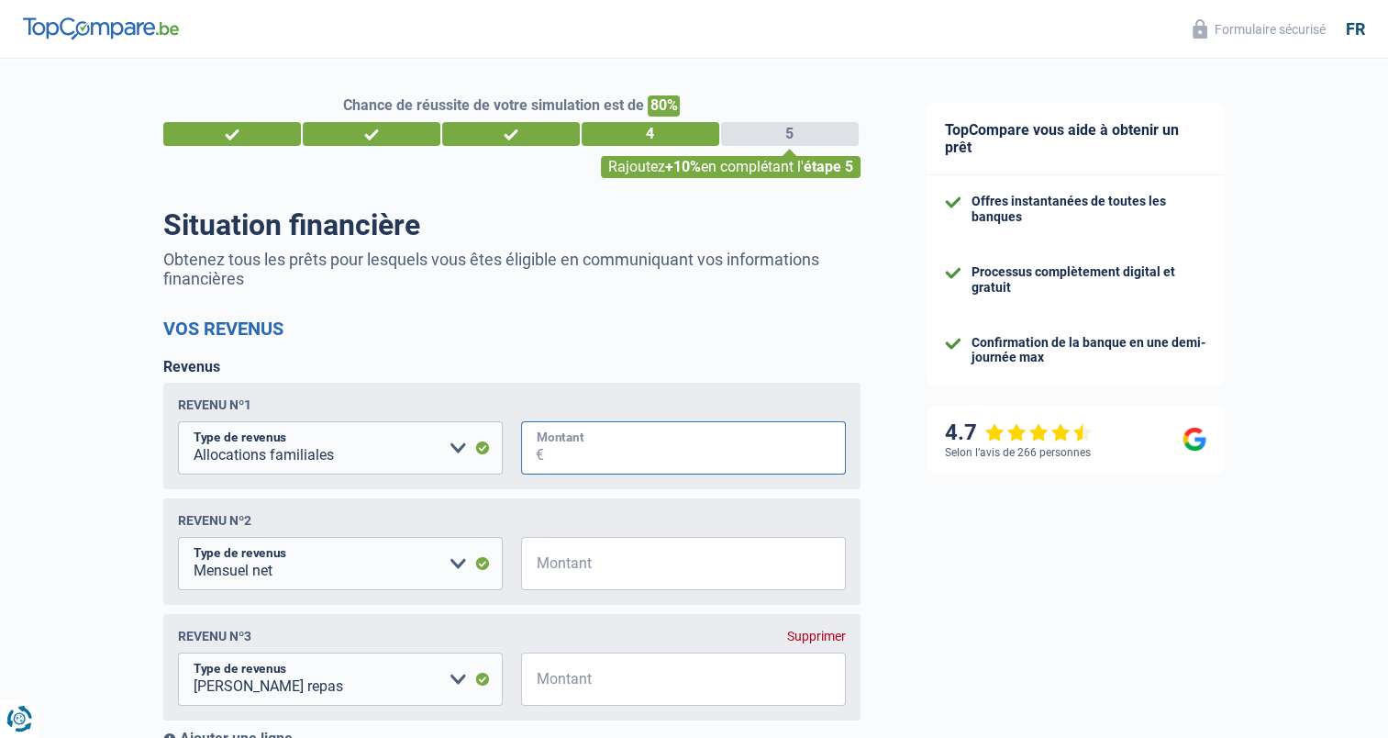
click at [558, 456] on input "Montant" at bounding box center [695, 447] width 302 height 53
type input "353"
click at [602, 576] on input "Montant" at bounding box center [695, 563] width 302 height 53
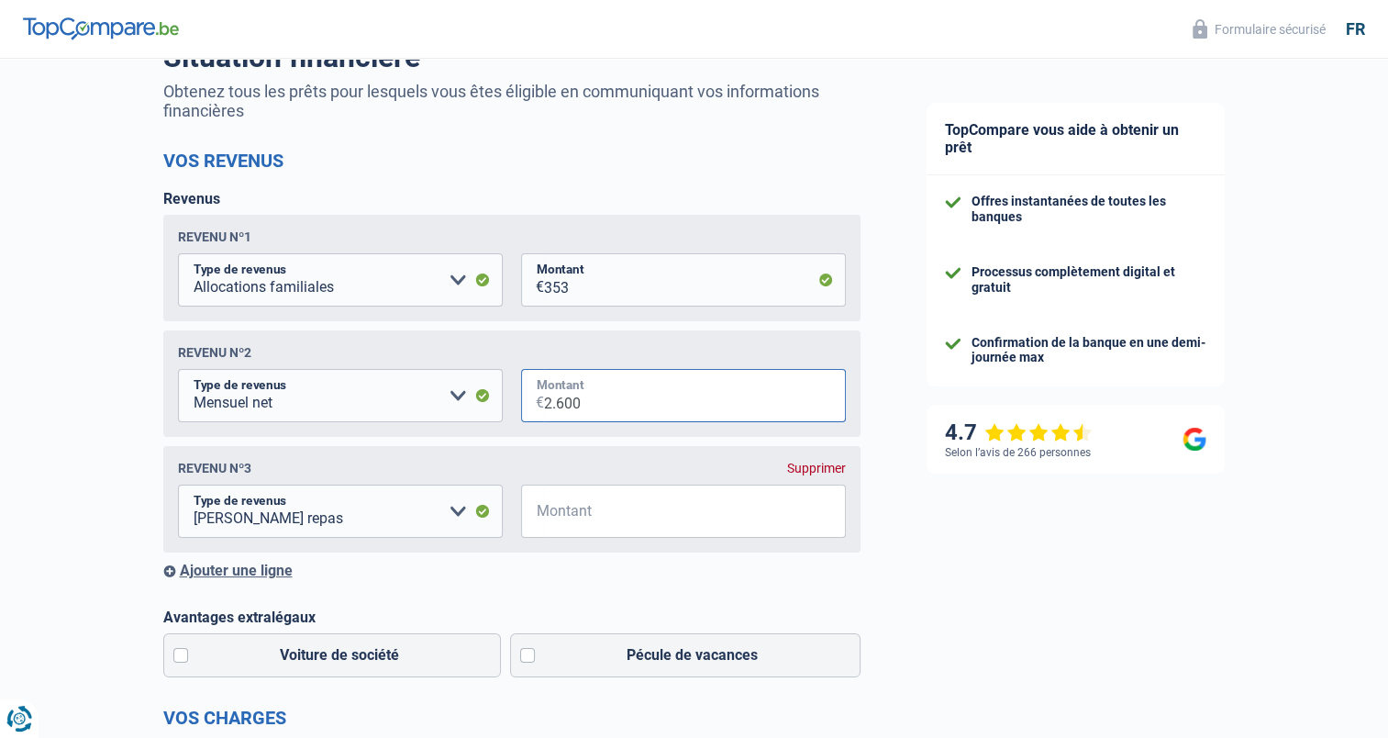
scroll to position [169, 0]
type input "2.600"
click at [602, 536] on input "Montant" at bounding box center [695, 510] width 302 height 53
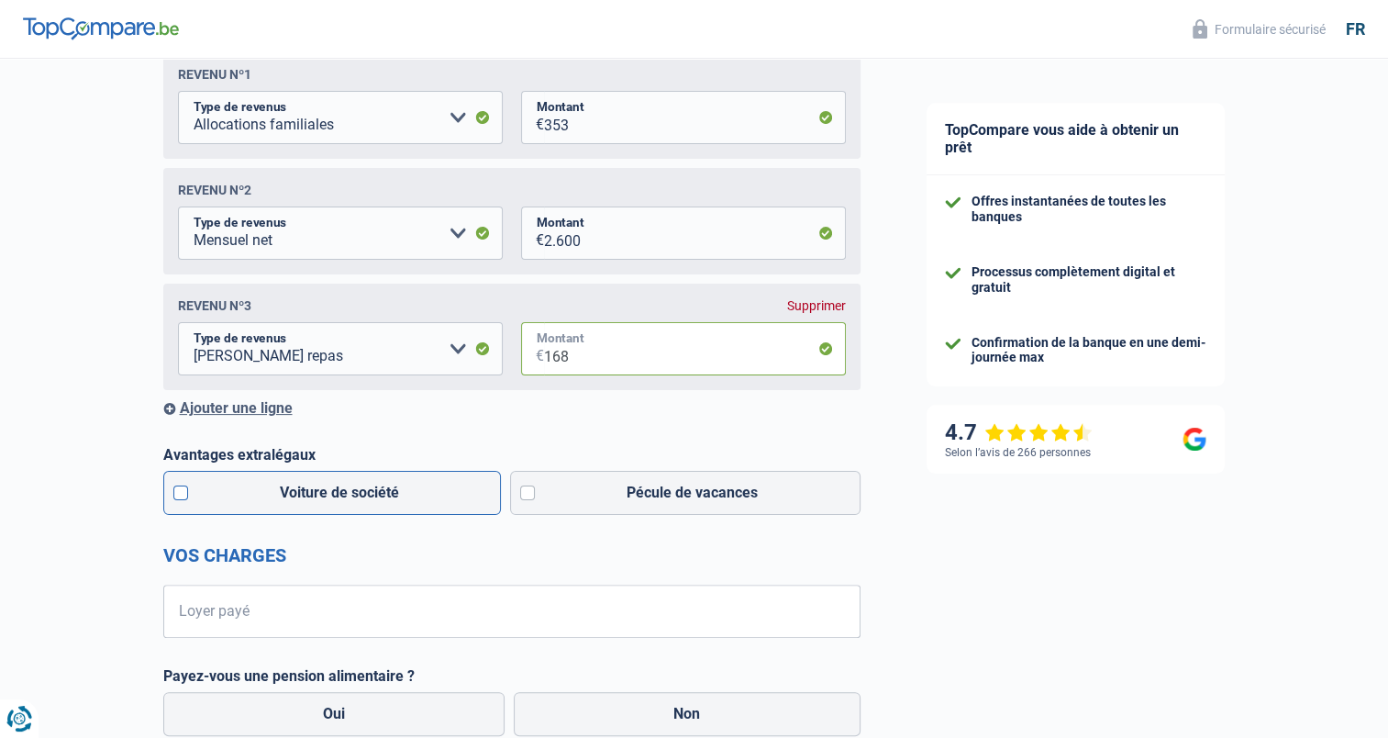
type input "168"
click at [346, 488] on label "Voiture de société" at bounding box center [332, 493] width 339 height 44
click at [346, 488] on input "Voiture de société" at bounding box center [332, 493] width 339 height 44
checkbox input "true"
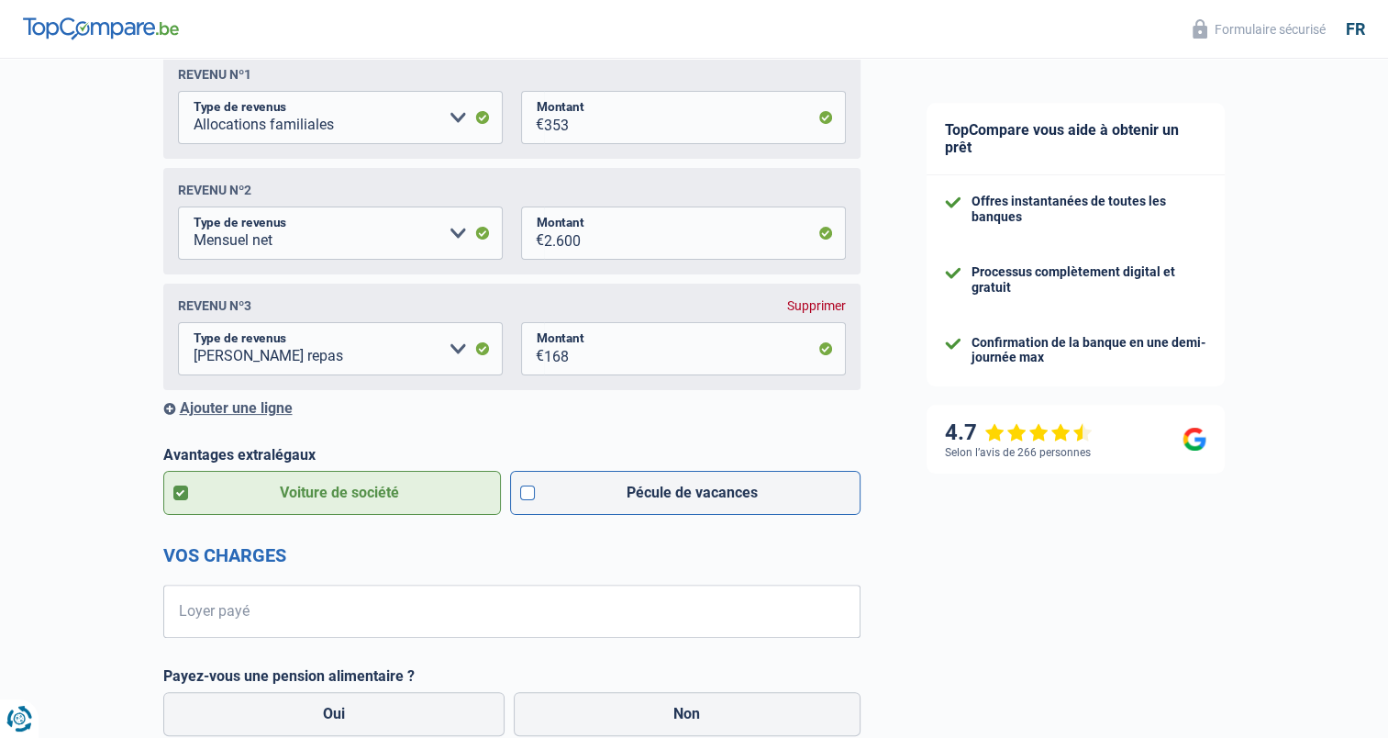
click at [580, 487] on label "Pécule de vacances" at bounding box center [685, 493] width 351 height 44
click at [580, 487] on input "Pécule de vacances" at bounding box center [685, 493] width 351 height 44
checkbox input "true"
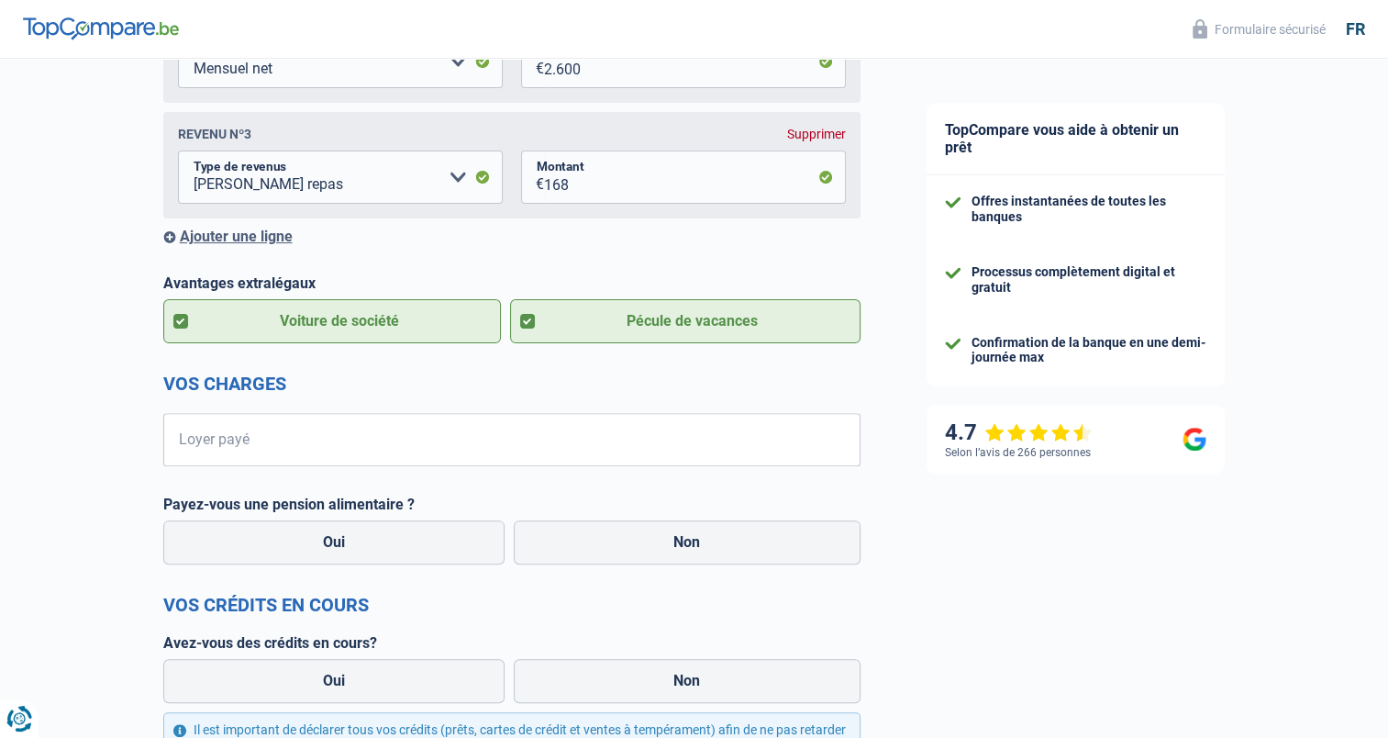
scroll to position [503, 0]
click at [411, 443] on input "Loyer payé" at bounding box center [523, 438] width 675 height 53
click at [723, 547] on label "Non" at bounding box center [687, 541] width 347 height 44
click at [723, 547] on input "Non" at bounding box center [687, 541] width 347 height 44
radio input "true"
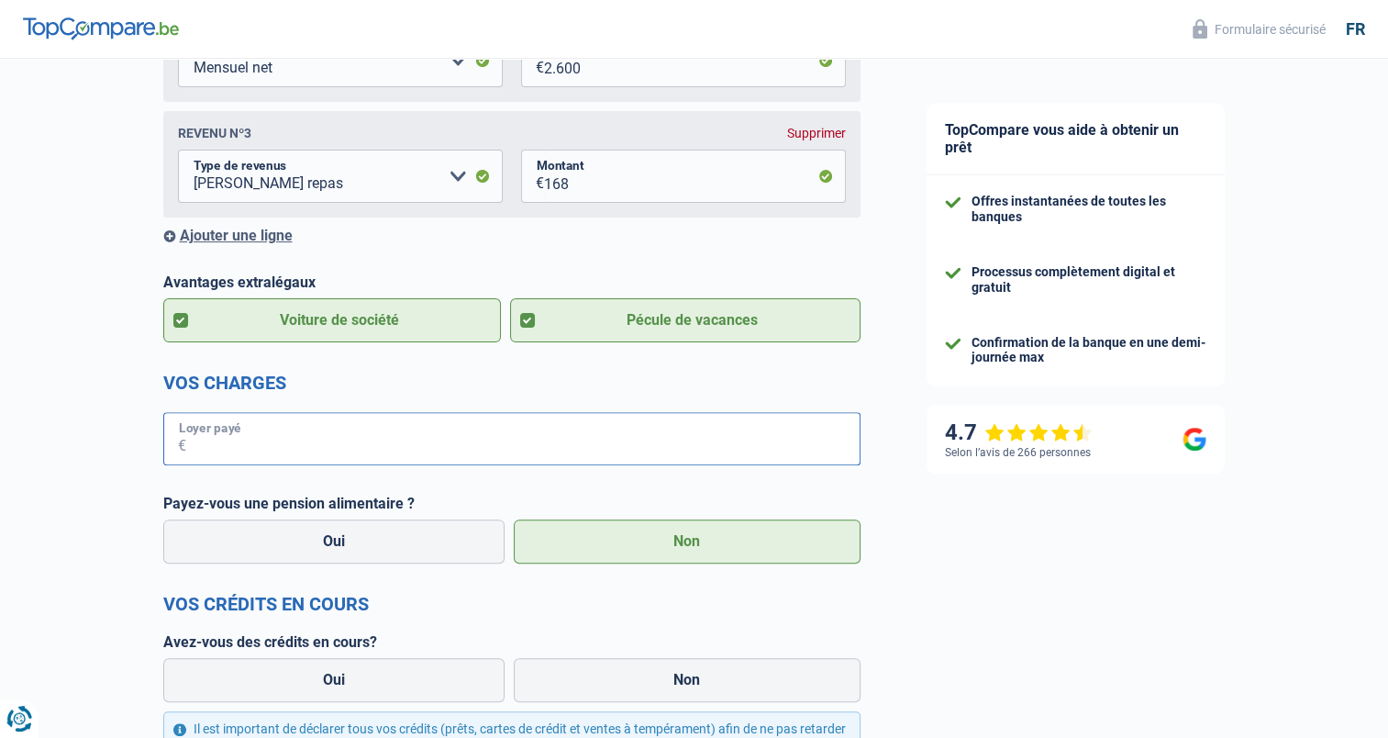
click at [402, 440] on input "Loyer payé" at bounding box center [523, 438] width 675 height 53
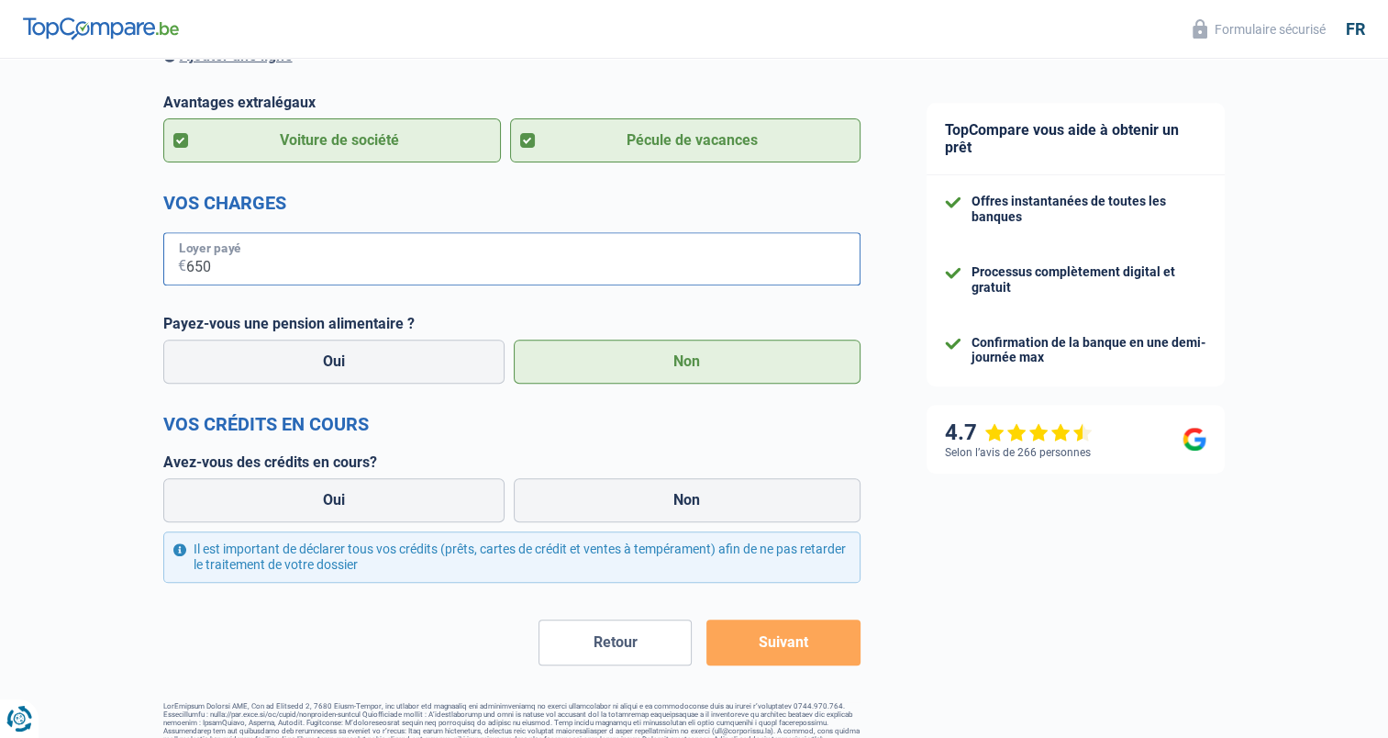
scroll to position [722, 0]
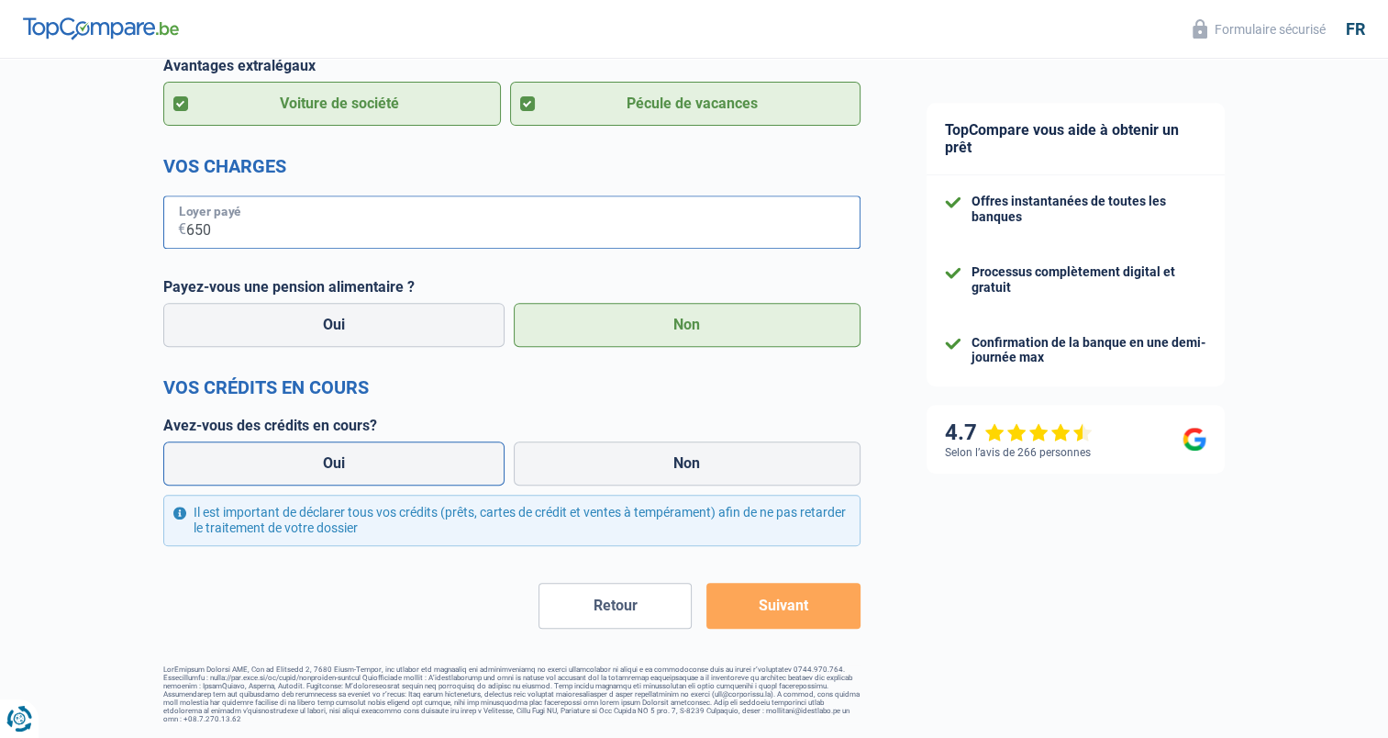
type input "650"
click at [467, 462] on label "Oui" at bounding box center [334, 463] width 342 height 44
click at [467, 462] on input "Oui" at bounding box center [334, 463] width 342 height 44
radio input "true"
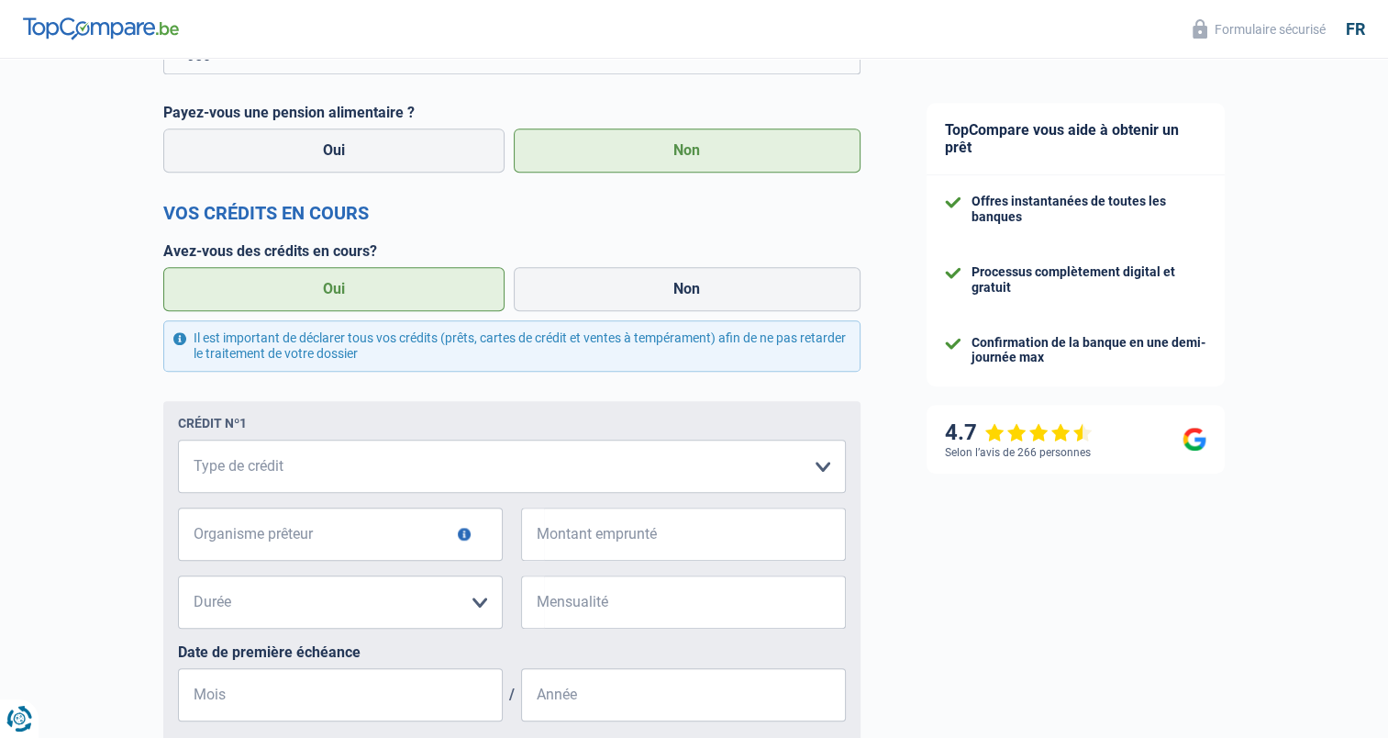
scroll to position [898, 0]
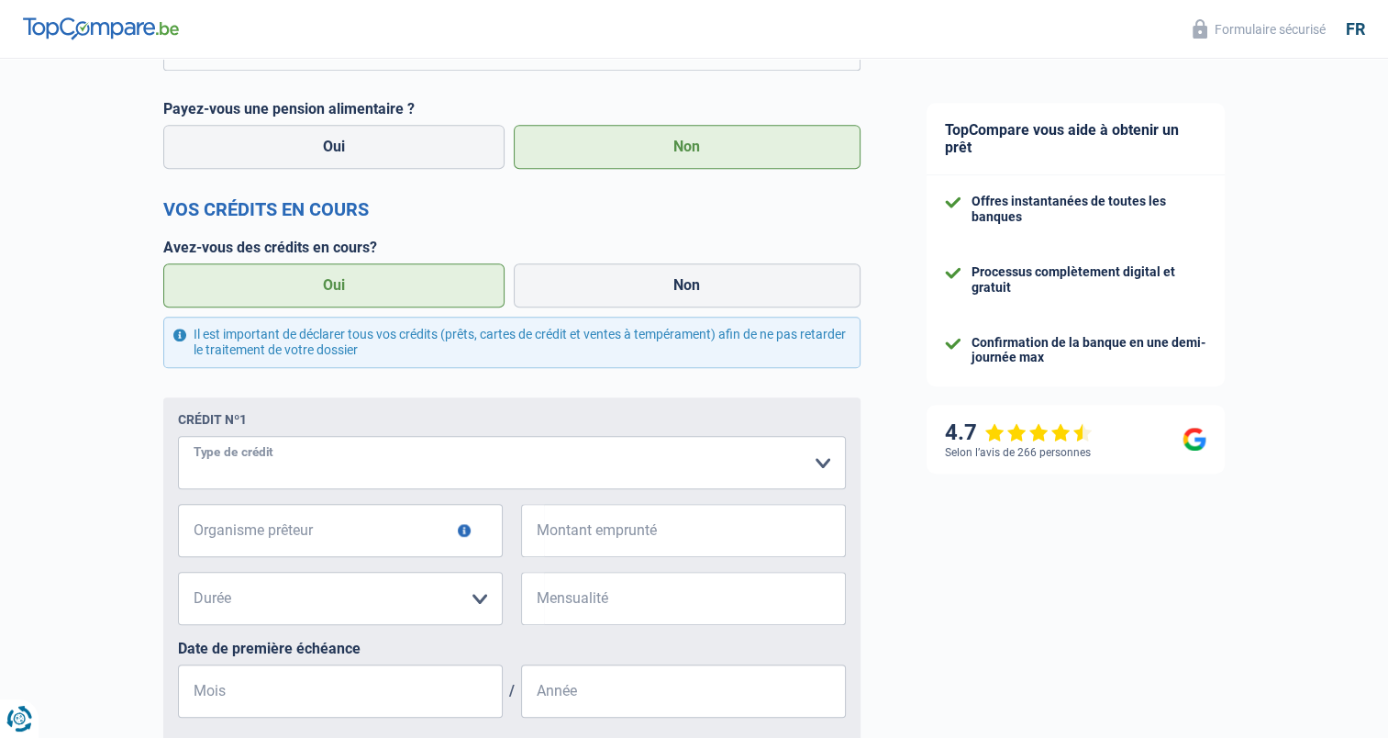
click at [288, 458] on select "Carte ou ouverture de crédit Prêt hypothécaire Vente à tempérament Prêt à tempé…" at bounding box center [512, 462] width 668 height 53
select select "personalLoan"
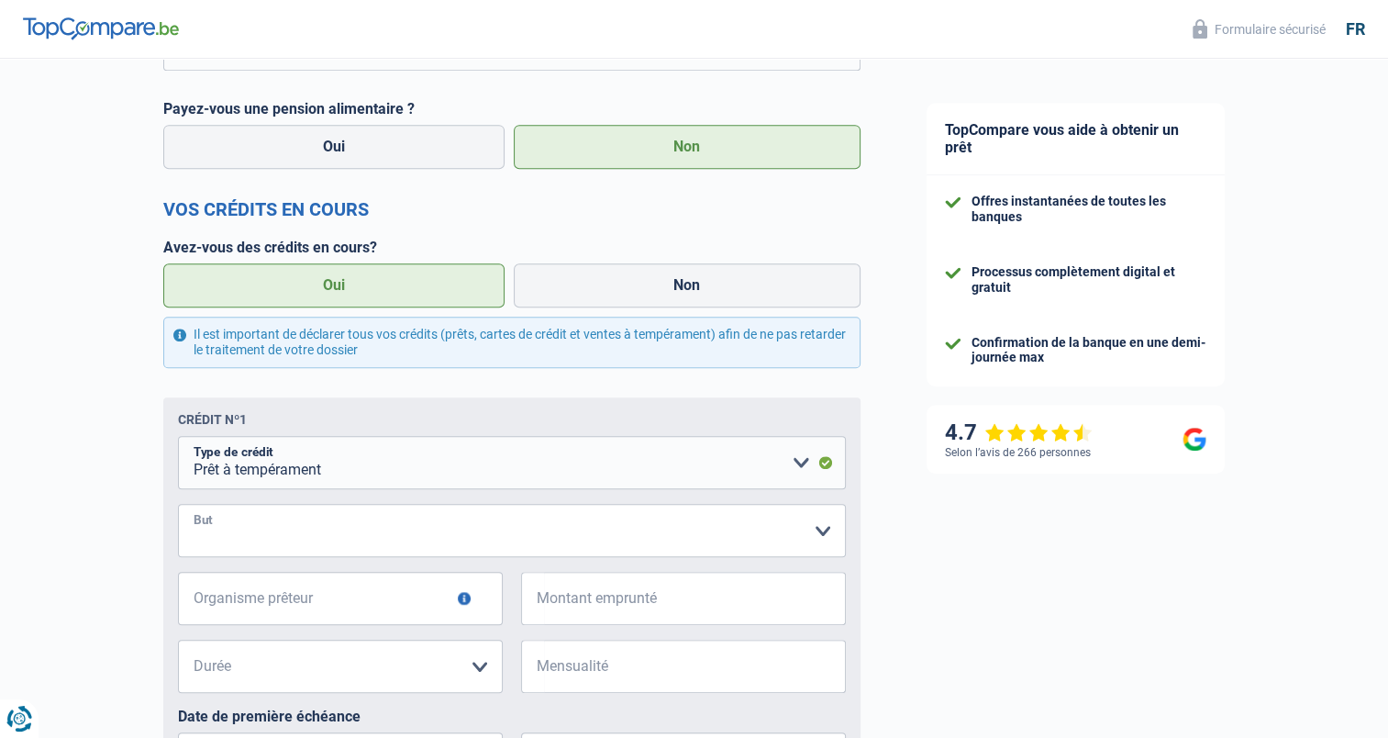
click at [282, 535] on select "Confort maison: meubles, textile, peinture, électroménager, outillage non-profe…" at bounding box center [512, 530] width 668 height 53
select select "hobbies"
click at [178, 507] on select "Confort maison: meubles, textile, peinture, électroménager, outillage non-profe…" at bounding box center [512, 530] width 668 height 53
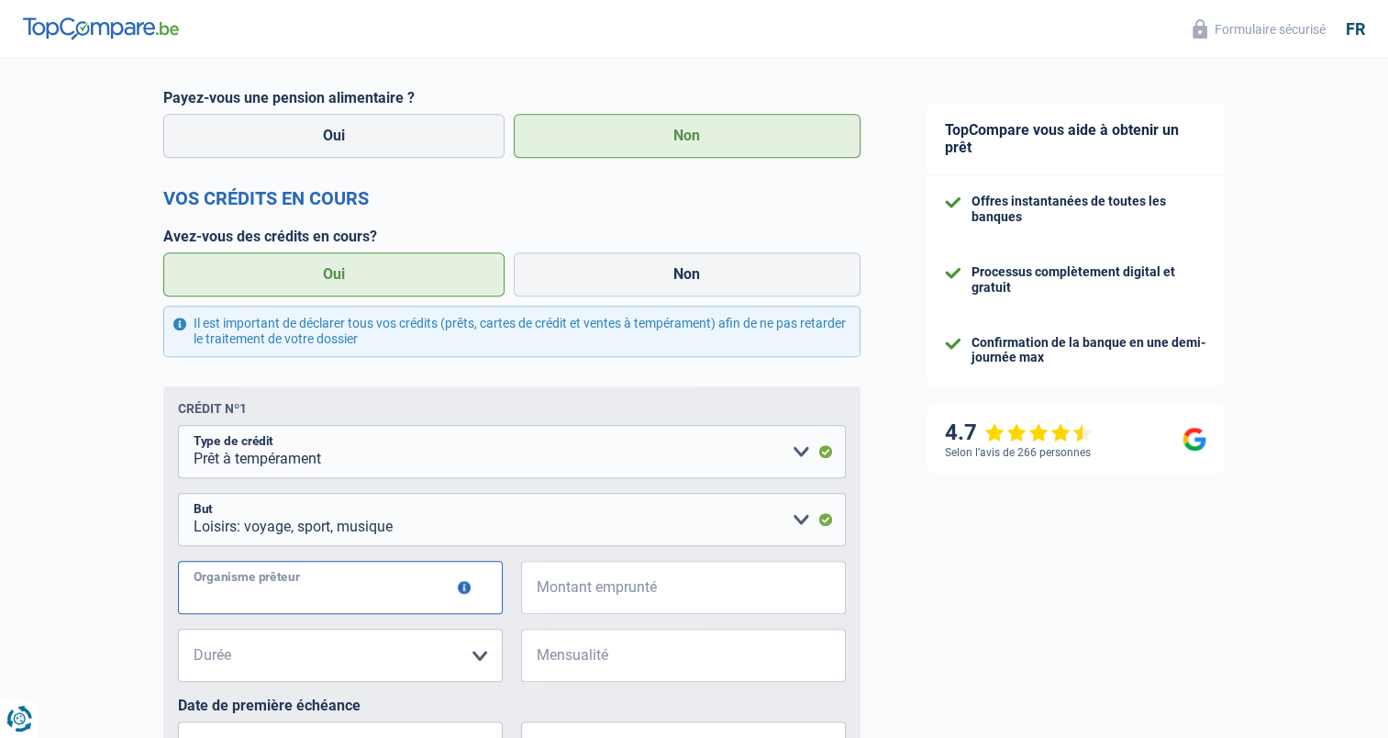
click at [367, 609] on input "Organisme prêteur" at bounding box center [340, 587] width 325 height 53
type input "Alpha Crédit"
click at [553, 591] on input "Montant emprunté" at bounding box center [695, 587] width 302 height 53
type input "5"
type input "30.000"
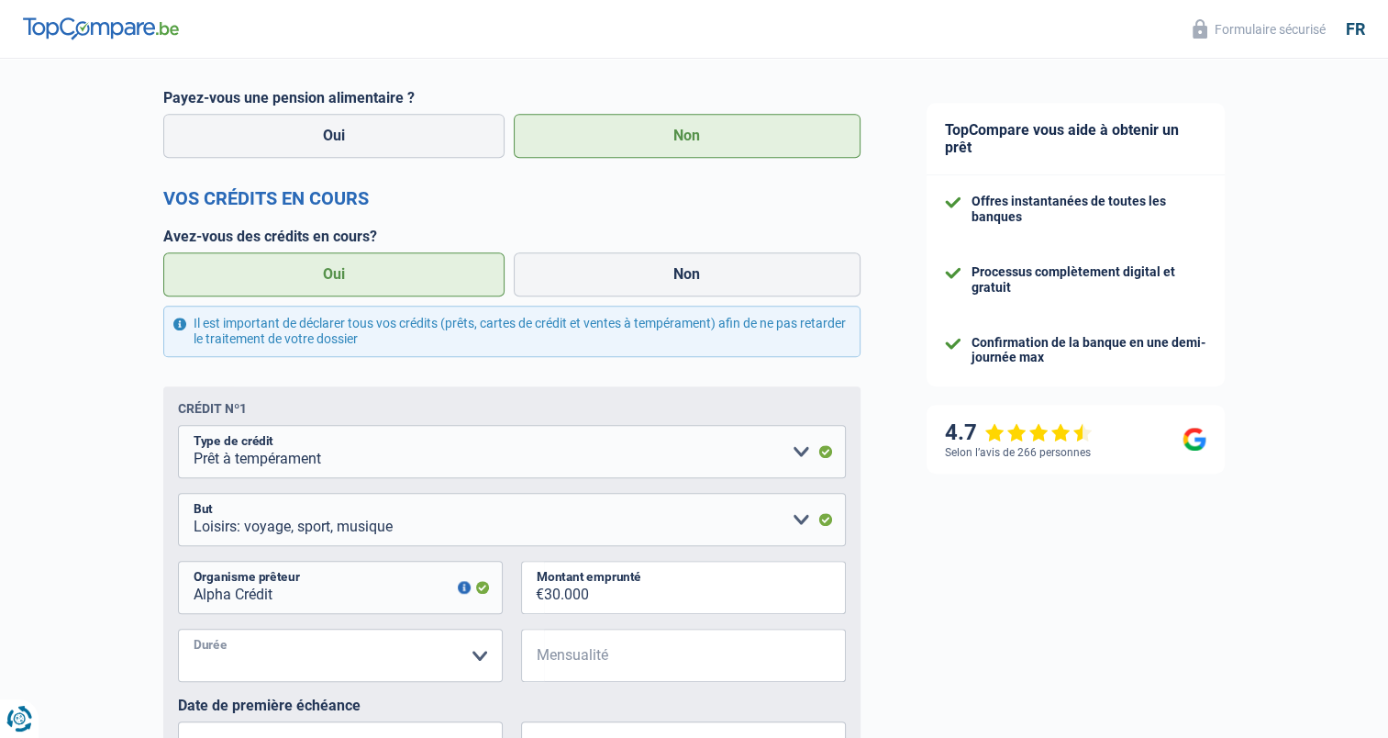
click at [383, 649] on select "12 mois 18 mois 24 mois 30 mois 36 mois 42 mois 48 mois 60 mois 72 mois 84 mois…" at bounding box center [340, 655] width 325 height 53
select select "120"
click at [178, 632] on select "12 mois 18 mois 24 mois 30 mois 36 mois 42 mois 48 mois 60 mois 72 mois 84 mois…" at bounding box center [340, 655] width 325 height 53
click at [605, 671] on input "Mensualité" at bounding box center [695, 655] width 302 height 53
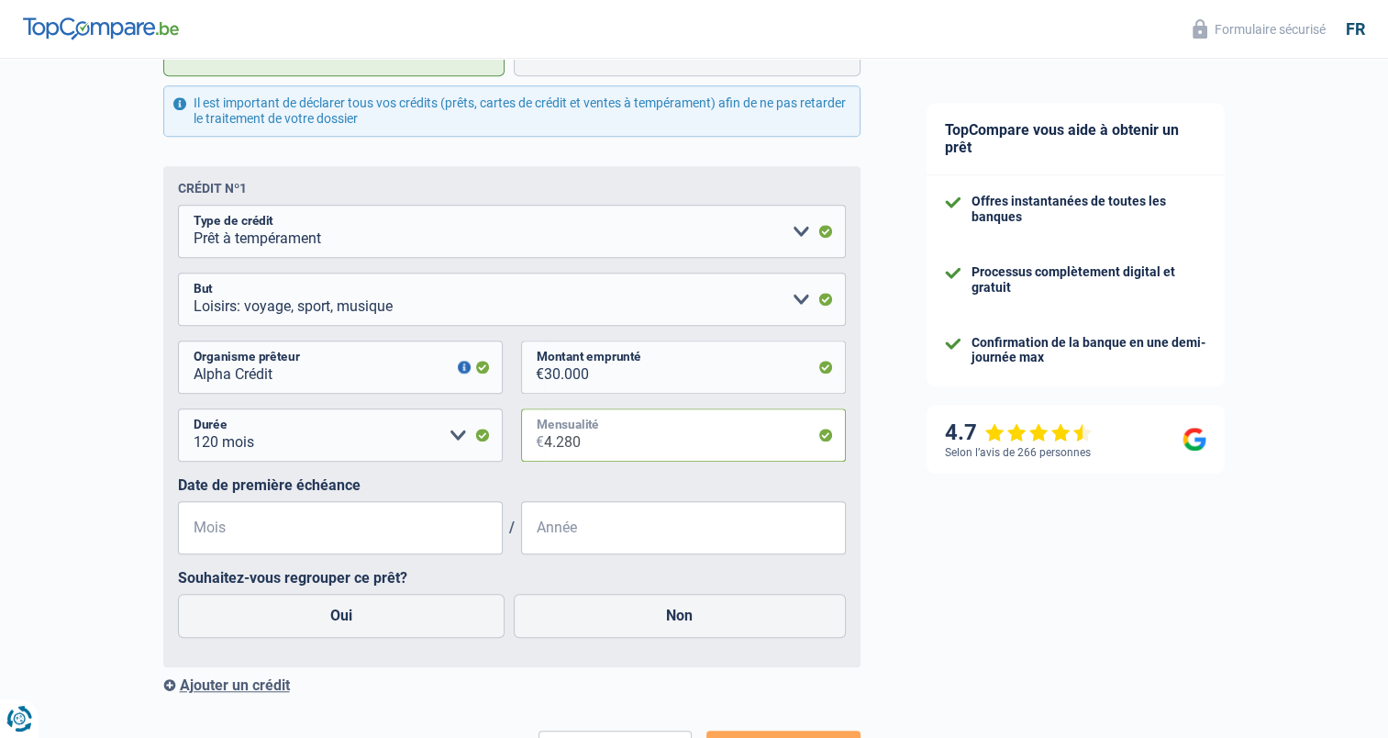
drag, startPoint x: 600, startPoint y: 440, endPoint x: 448, endPoint y: 429, distance: 152.7
click at [448, 429] on div "12 mois 18 mois 24 mois 30 mois 36 mois 42 mois 48 mois 60 mois 72 mois 84 mois…" at bounding box center [512, 442] width 668 height 68
type input "428"
click at [229, 530] on input "Mois" at bounding box center [340, 527] width 325 height 53
